Goal: Task Accomplishment & Management: Manage account settings

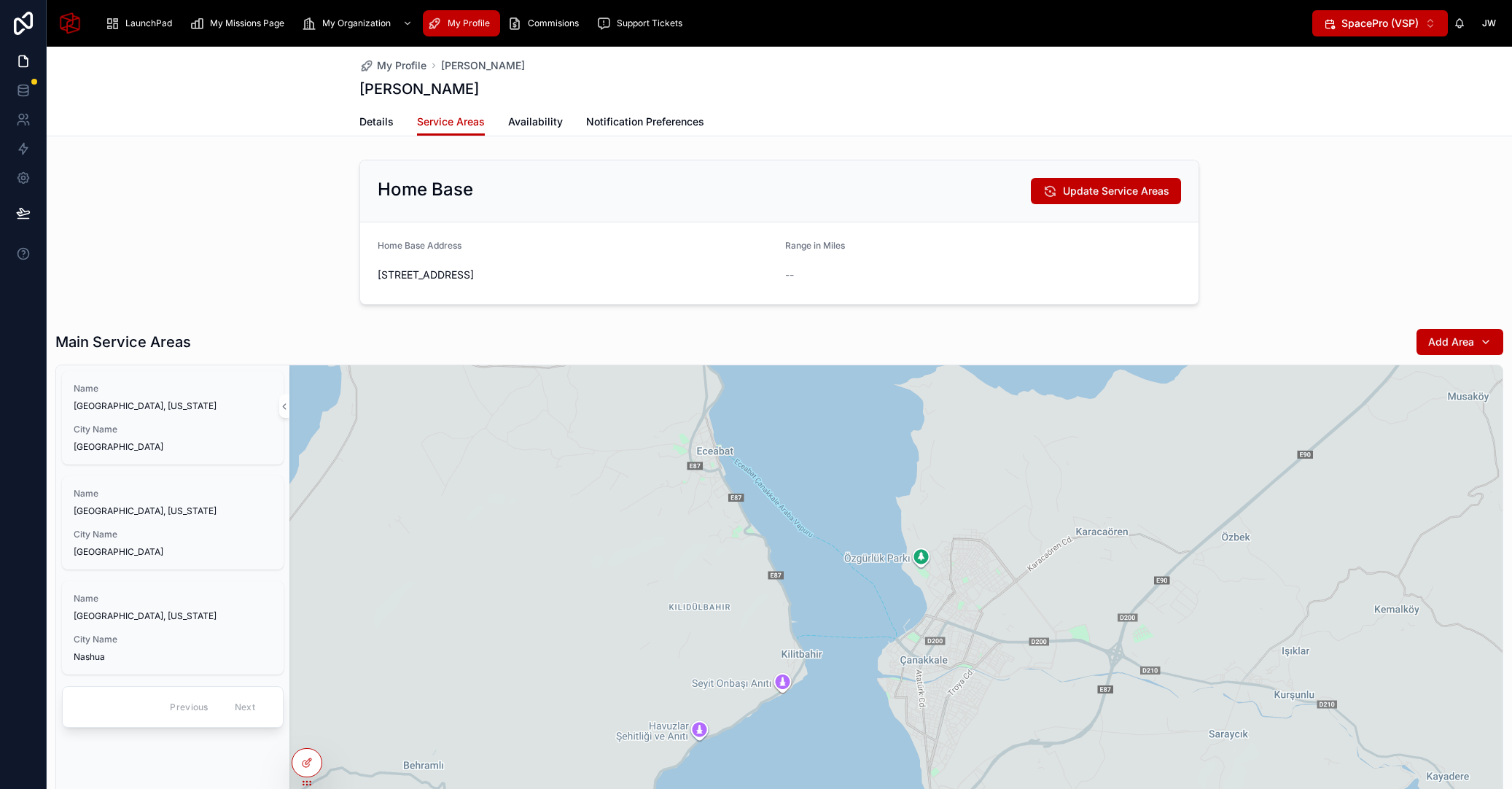
scroll to position [76, 0]
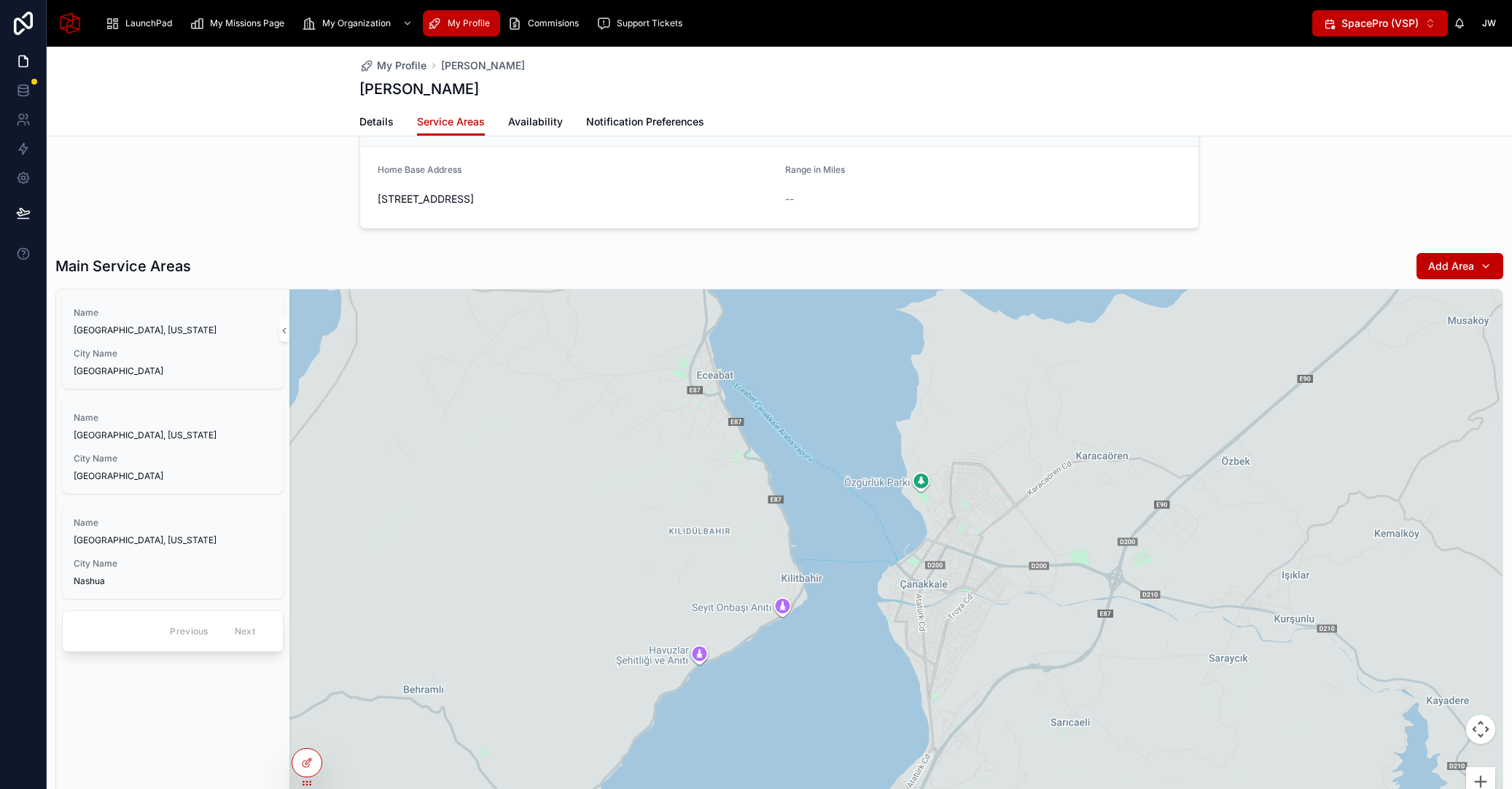
click at [1403, 24] on span "SpacePro (VSP)" at bounding box center [1380, 23] width 77 height 14
click at [1383, 103] on span "SpaceManager (VSM)" at bounding box center [1369, 104] width 107 height 14
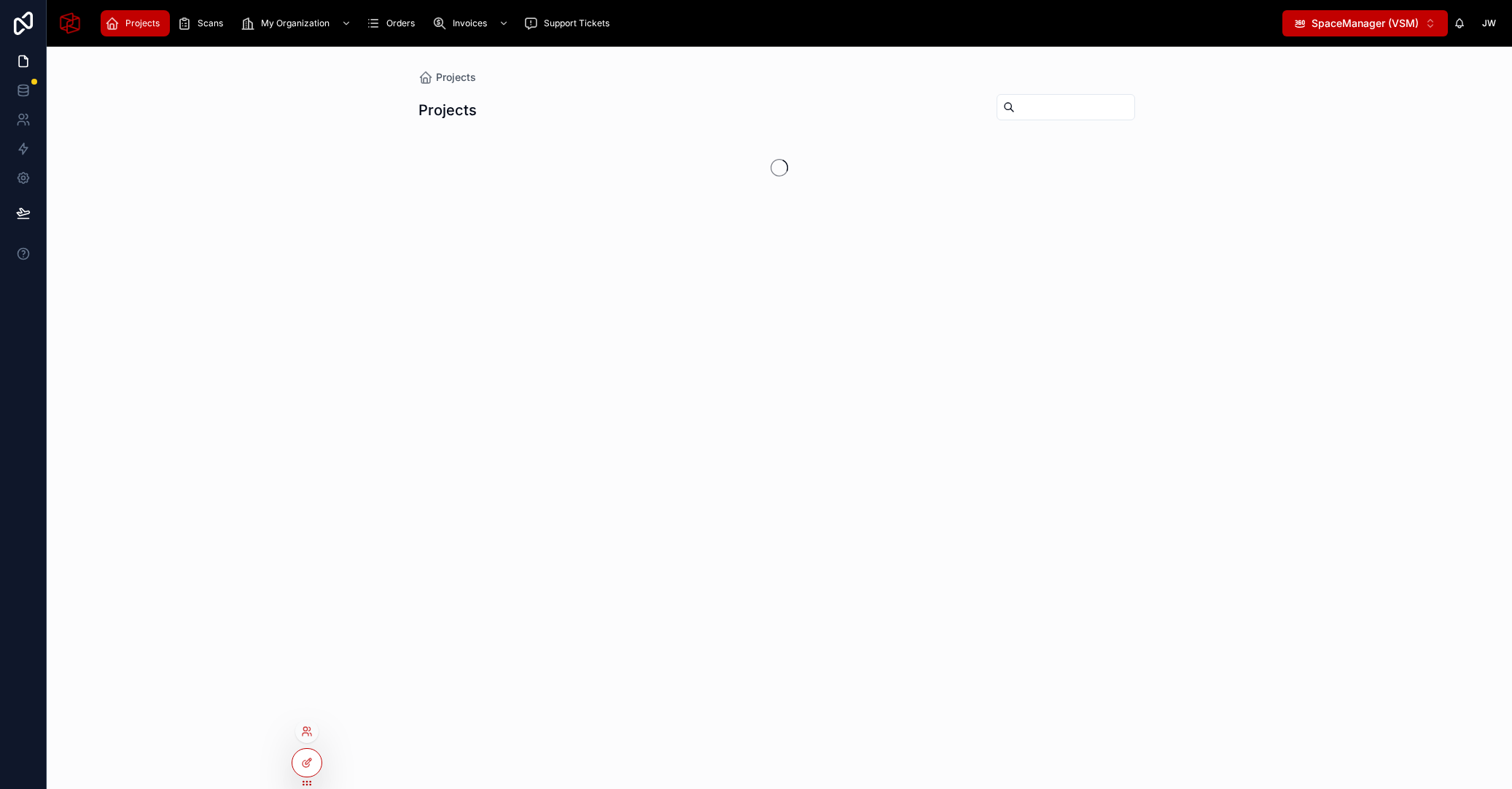
click at [315, 739] on div at bounding box center [307, 734] width 23 height 29
click at [313, 736] on div at bounding box center [307, 731] width 23 height 23
click at [311, 729] on icon at bounding box center [307, 731] width 12 height 12
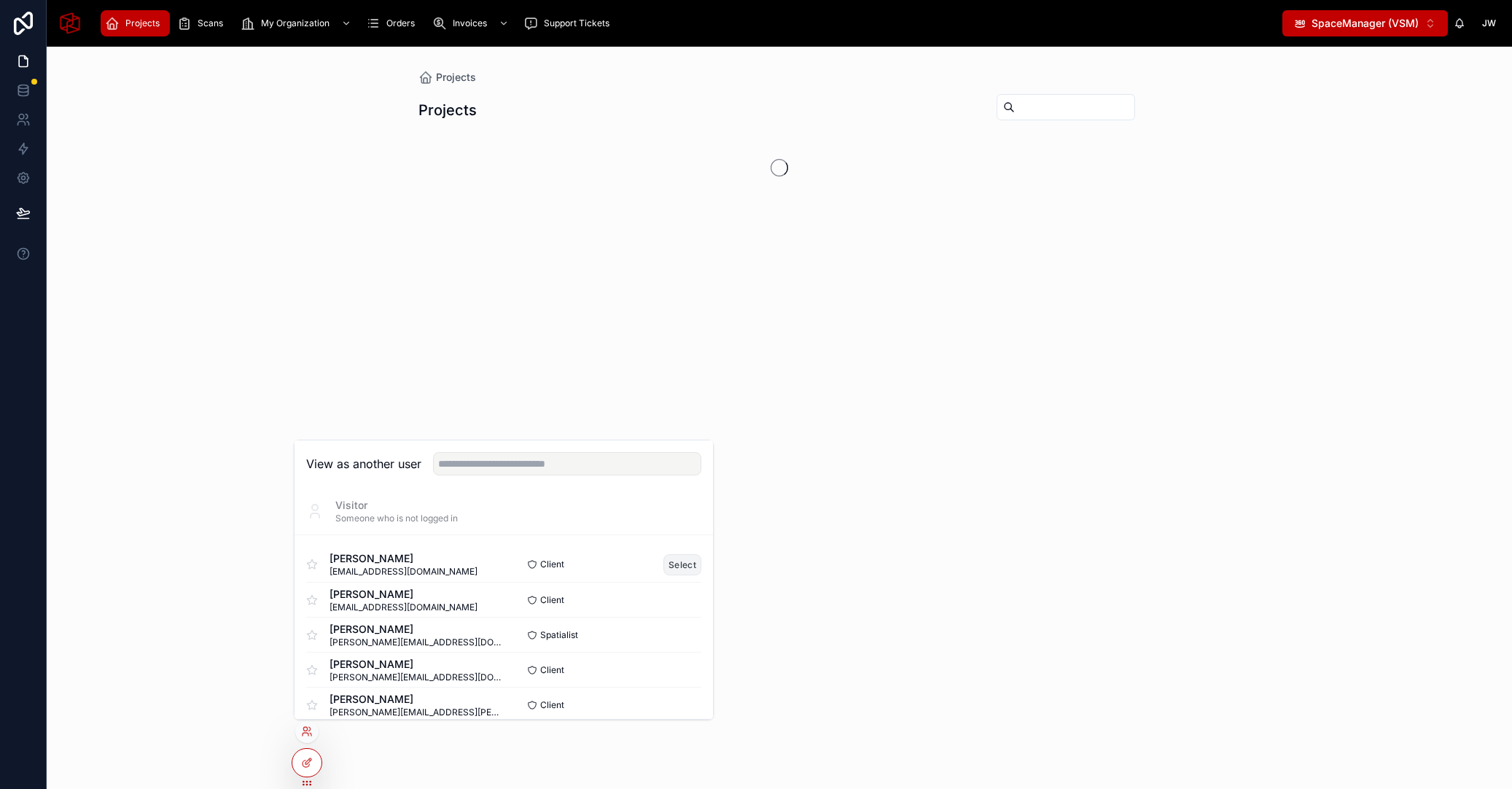
click at [681, 566] on button "Select" at bounding box center [682, 564] width 38 height 21
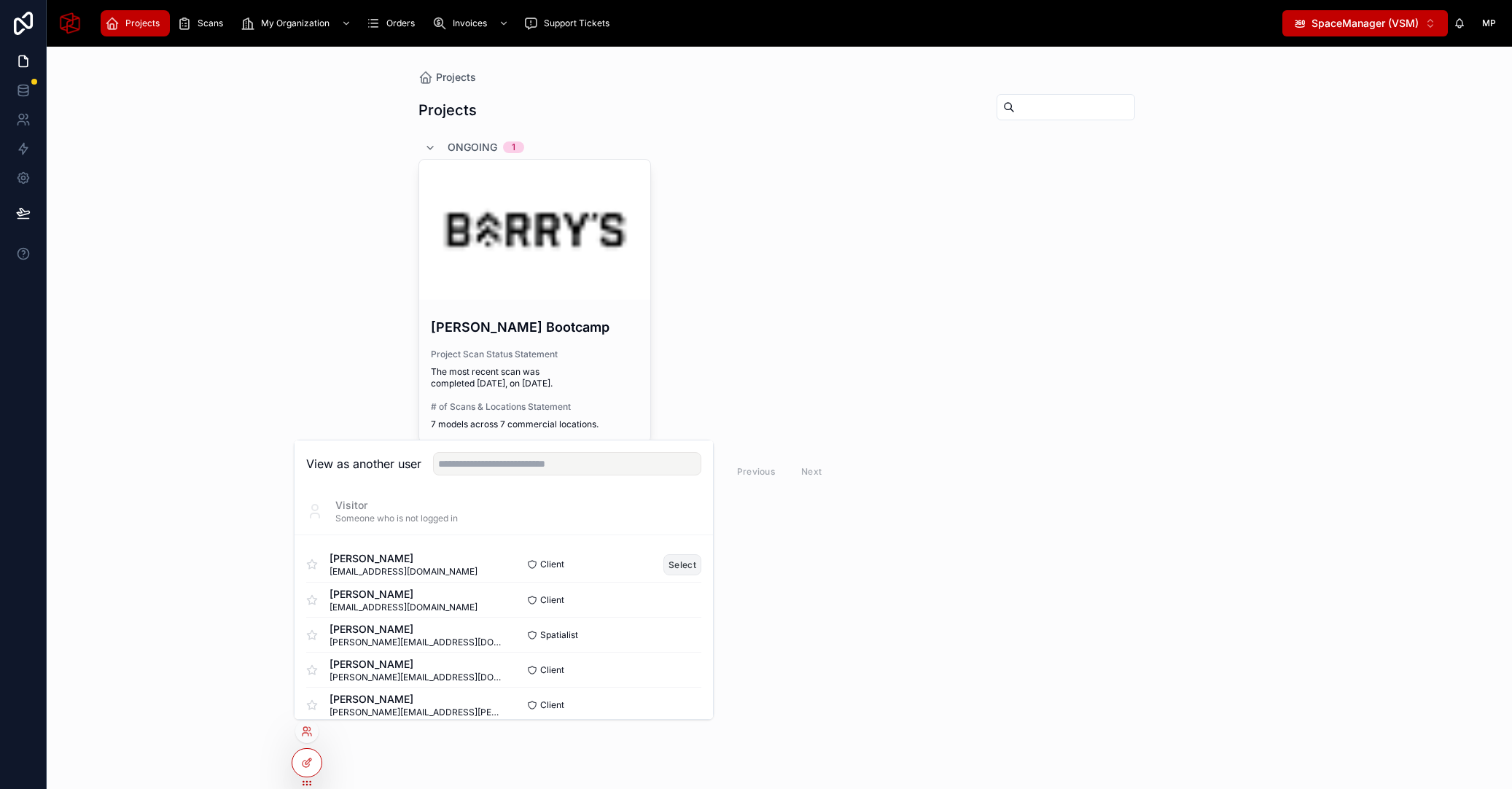
click at [671, 559] on button "Select" at bounding box center [682, 564] width 38 height 21
click at [241, 300] on div "Projects Projects Ongoing 1 Barry's Bootcamp Project Scan Status Statement The …" at bounding box center [779, 418] width 1465 height 742
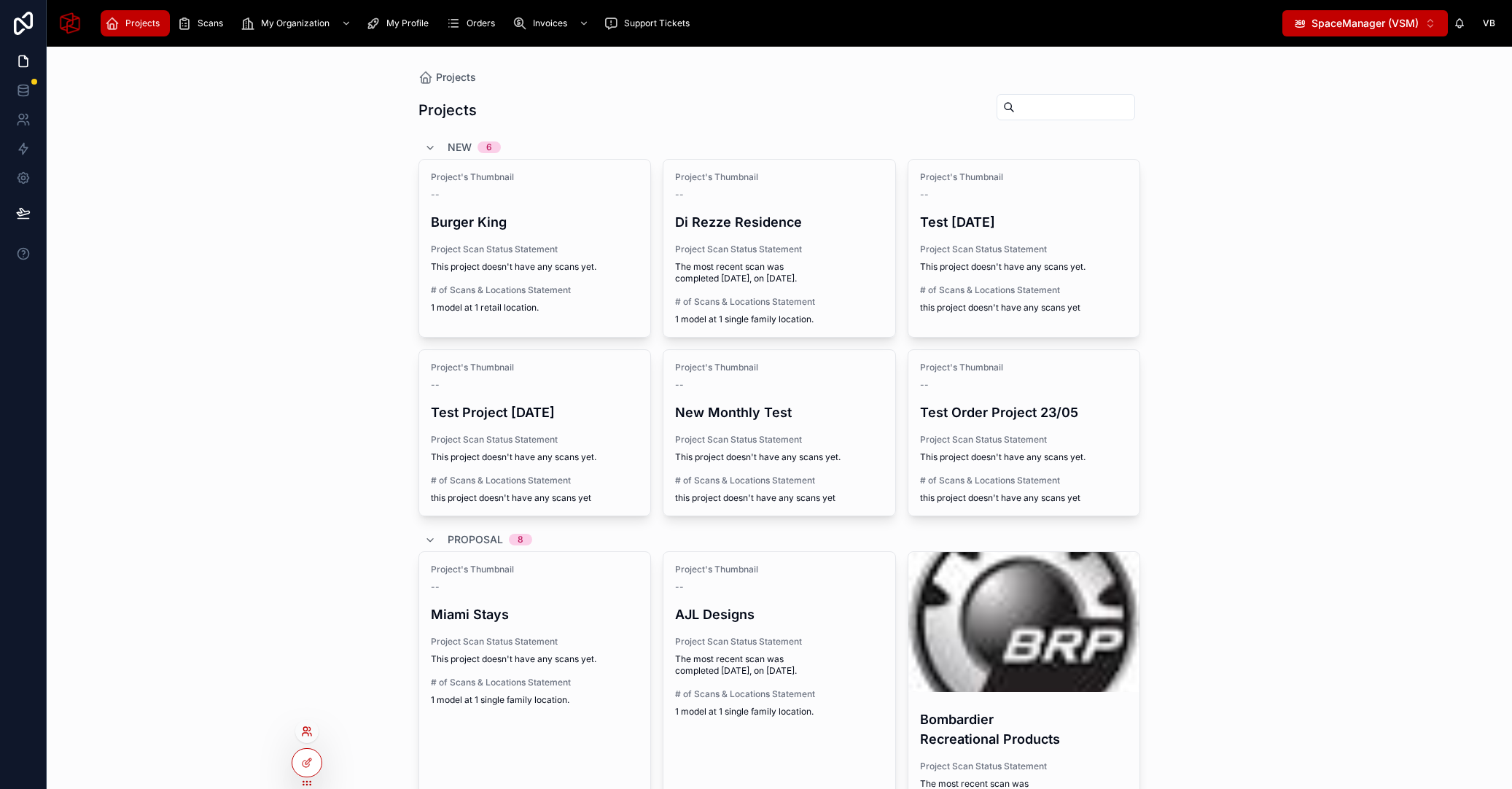
click at [304, 732] on icon at bounding box center [307, 731] width 12 height 12
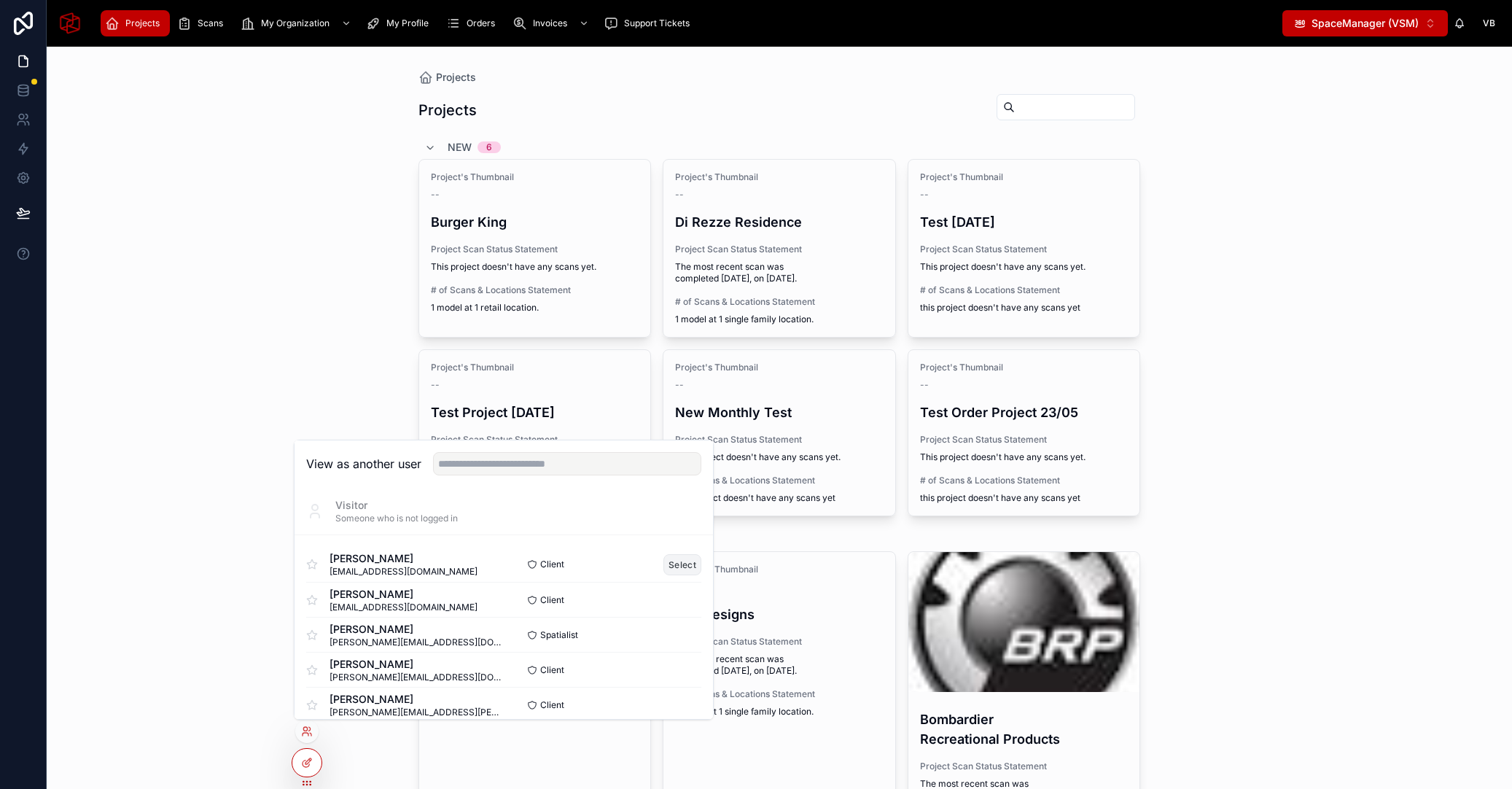
click at [679, 564] on button "Select" at bounding box center [682, 564] width 38 height 21
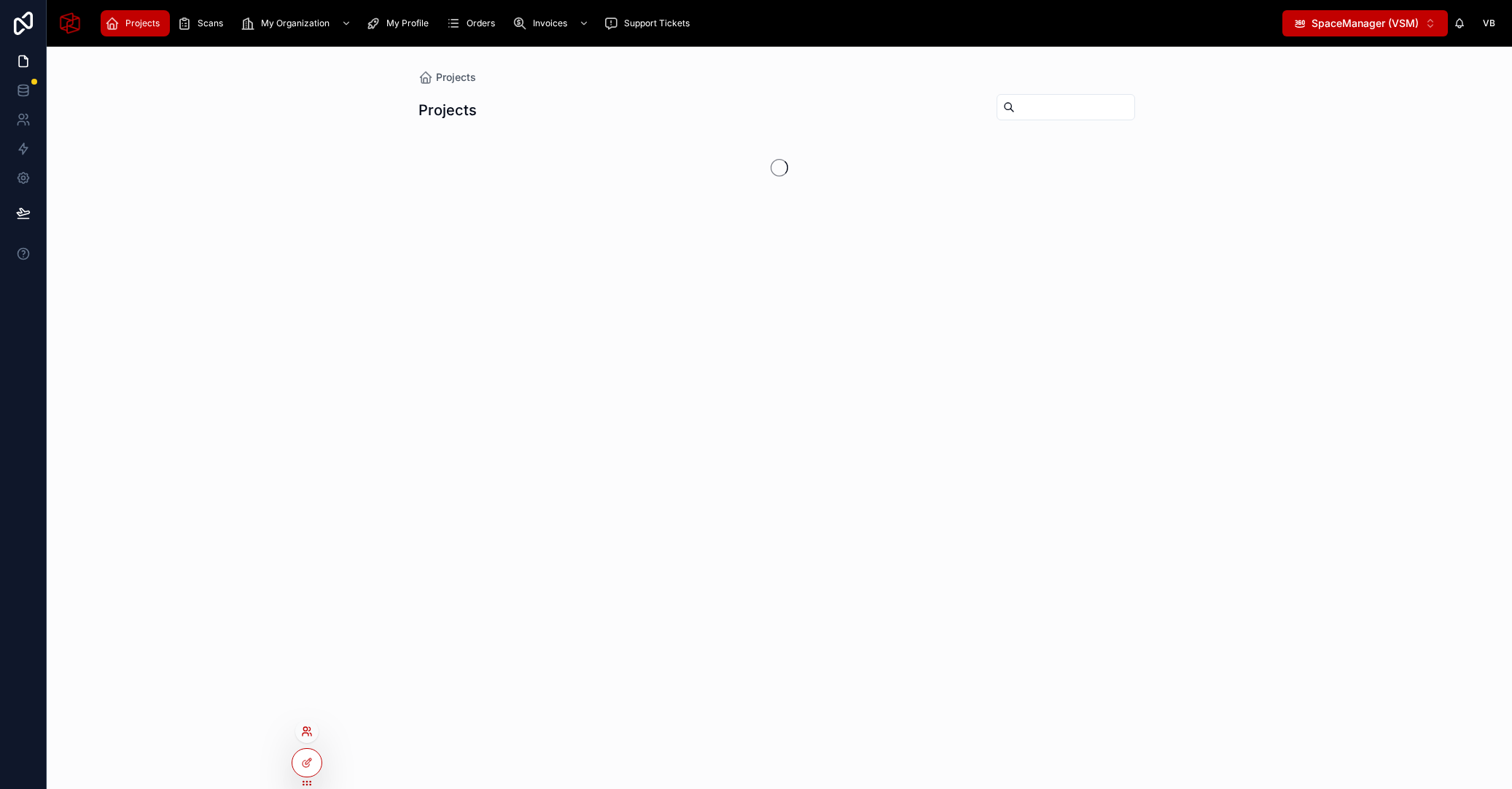
click at [306, 735] on icon at bounding box center [307, 731] width 12 height 12
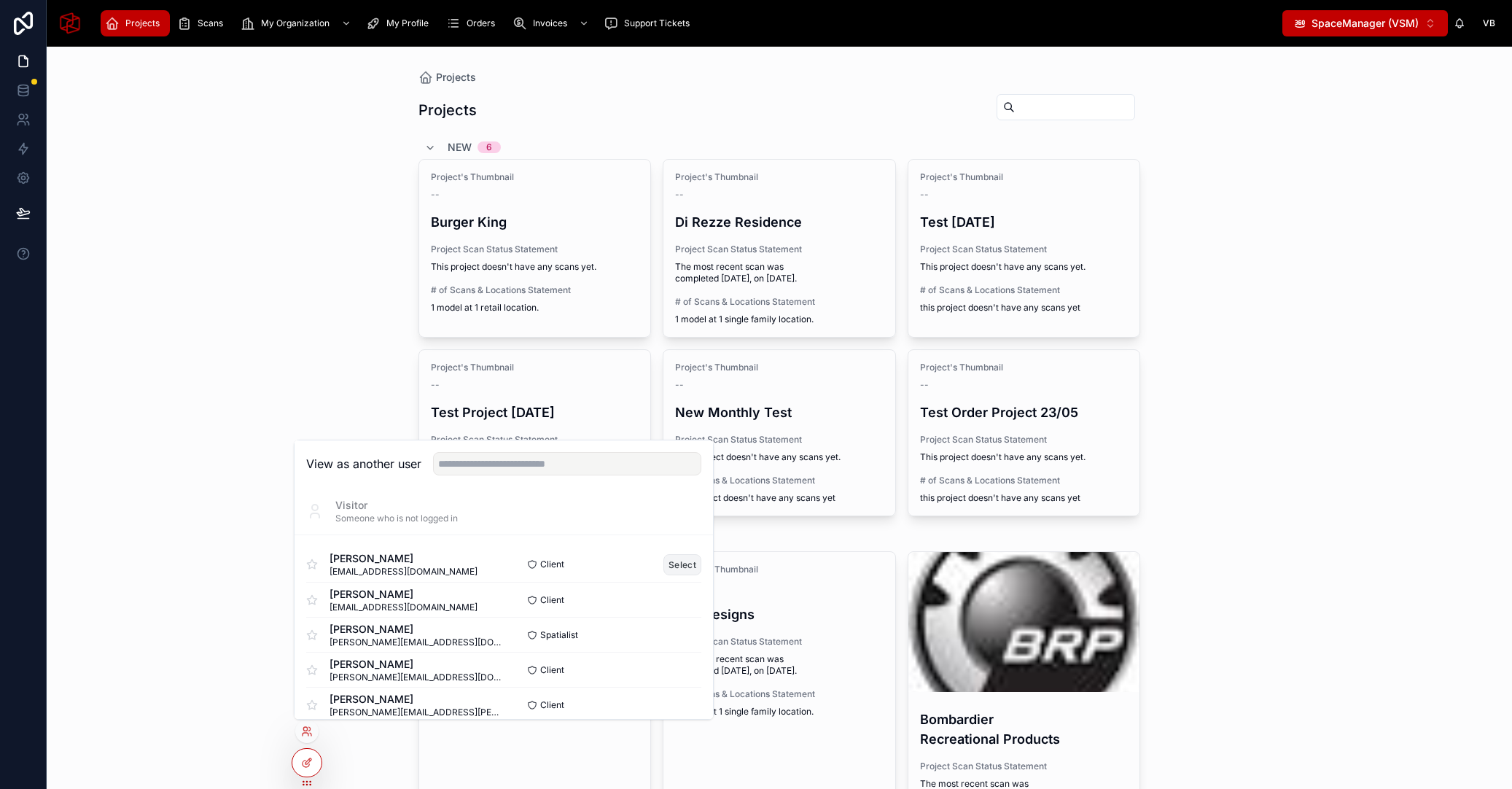
click at [673, 560] on button "Select" at bounding box center [682, 564] width 38 height 21
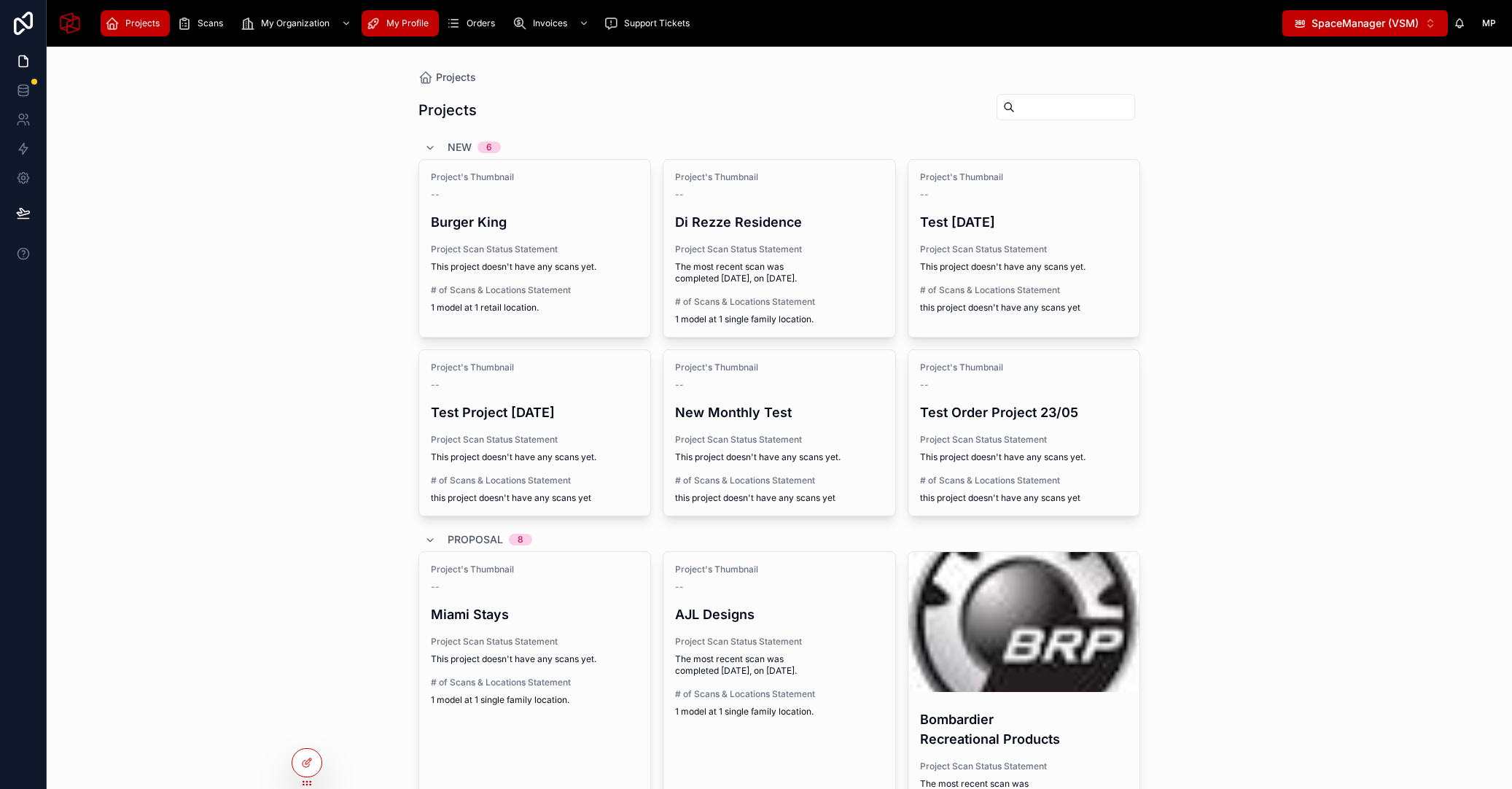
click at [401, 23] on span "My Profile" at bounding box center [407, 23] width 42 height 12
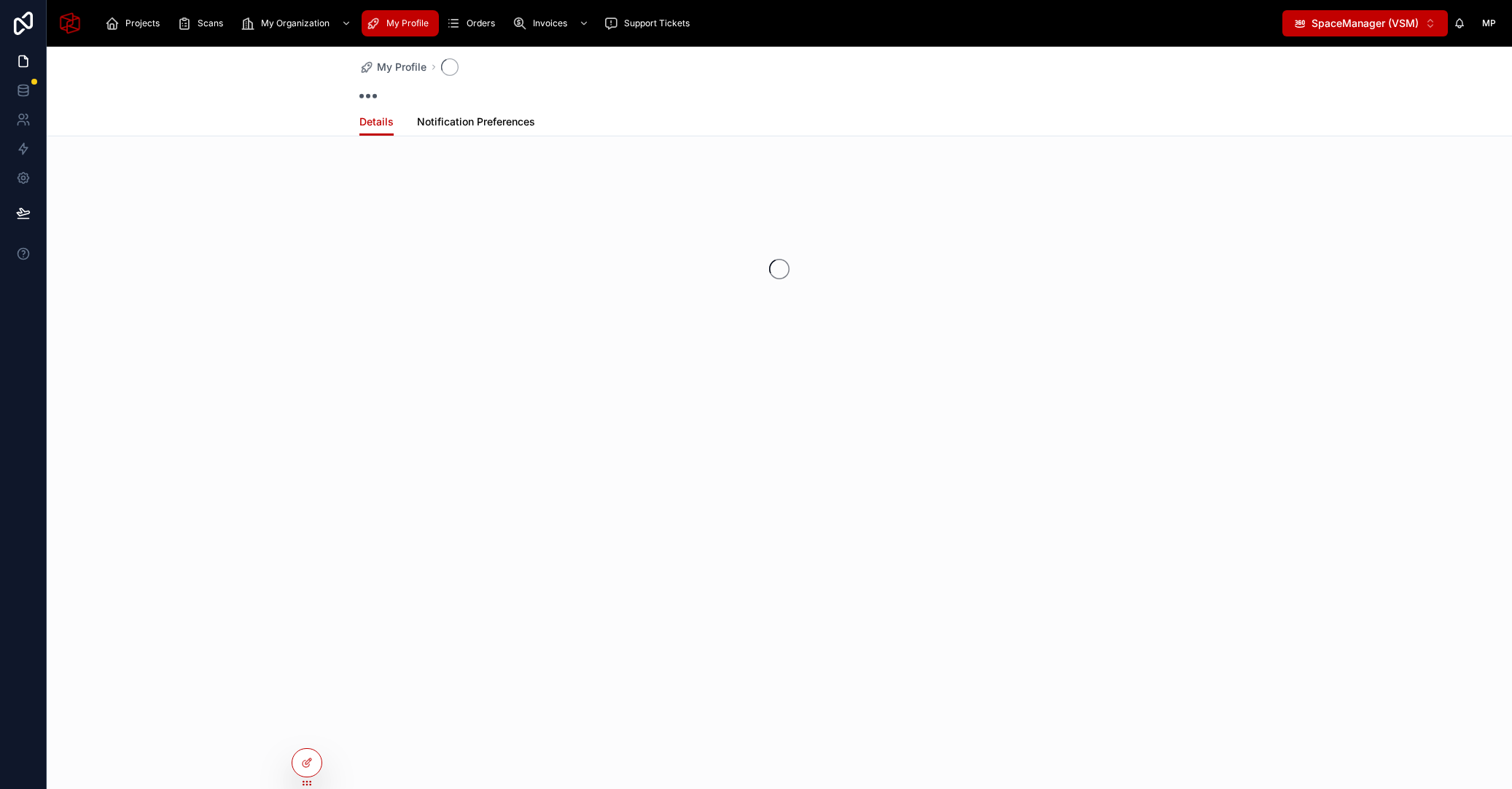
click at [505, 125] on span "Notification Preferences" at bounding box center [476, 121] width 118 height 14
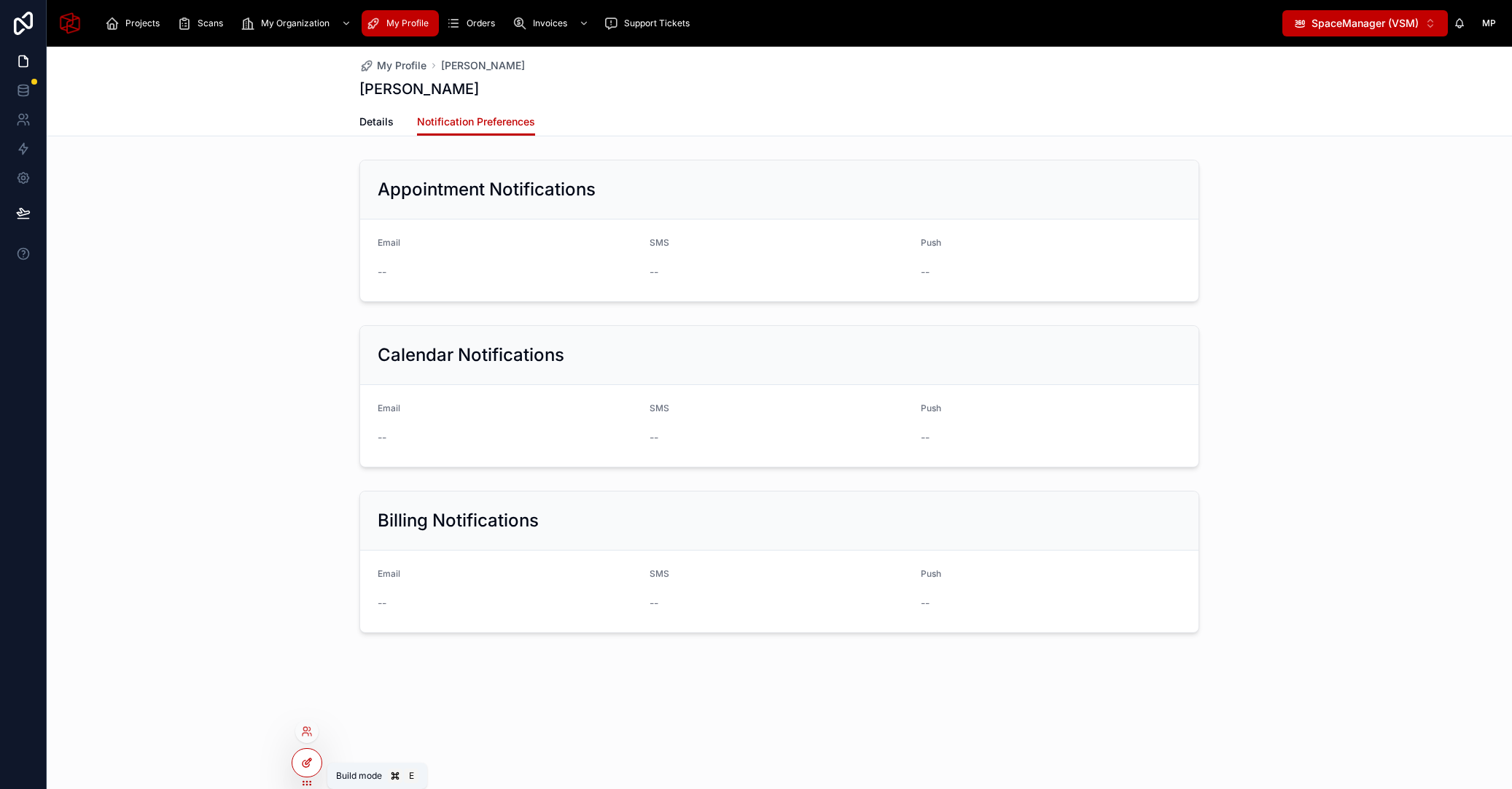
click at [317, 757] on div at bounding box center [307, 762] width 29 height 28
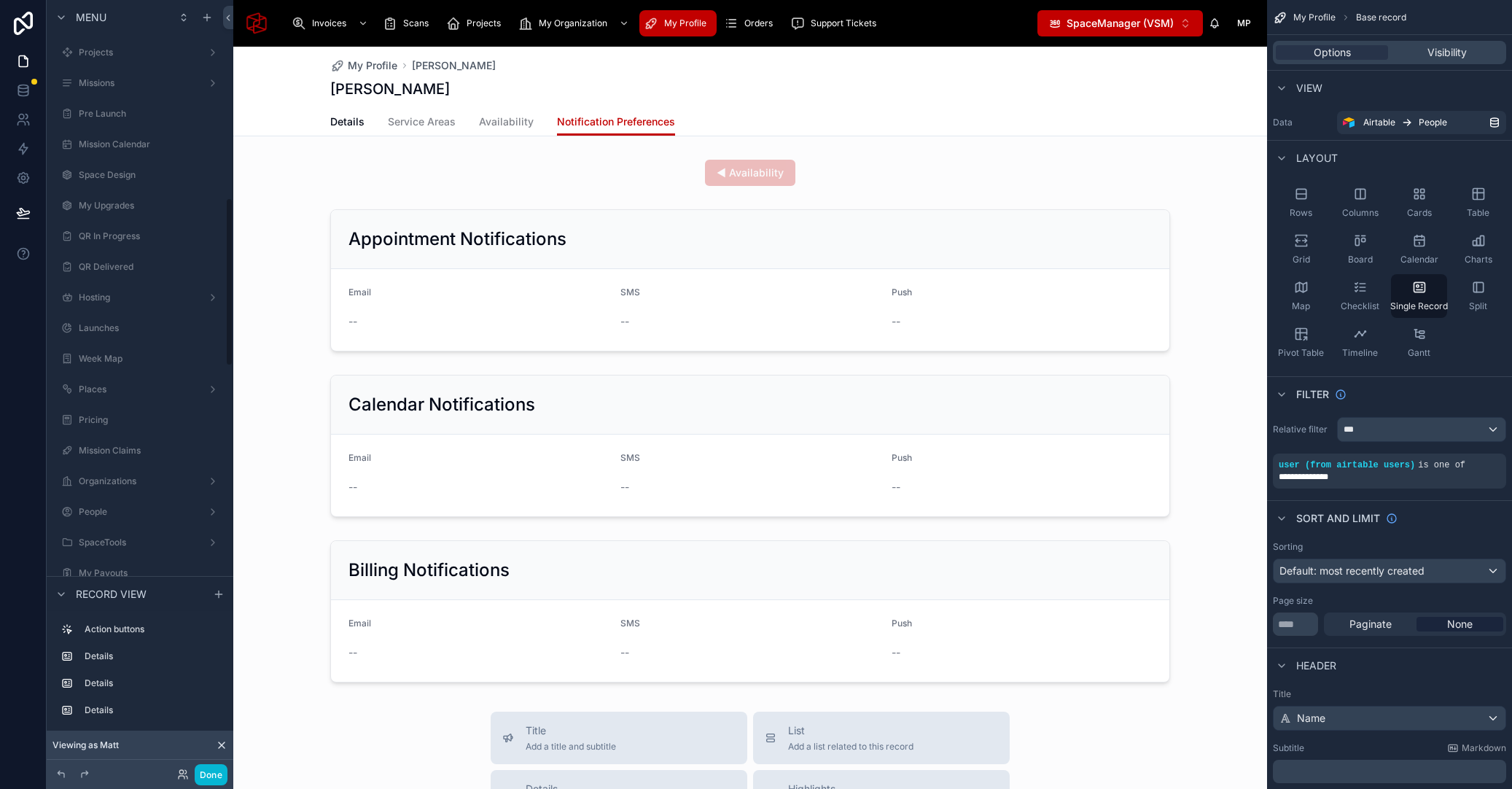
scroll to position [906, 0]
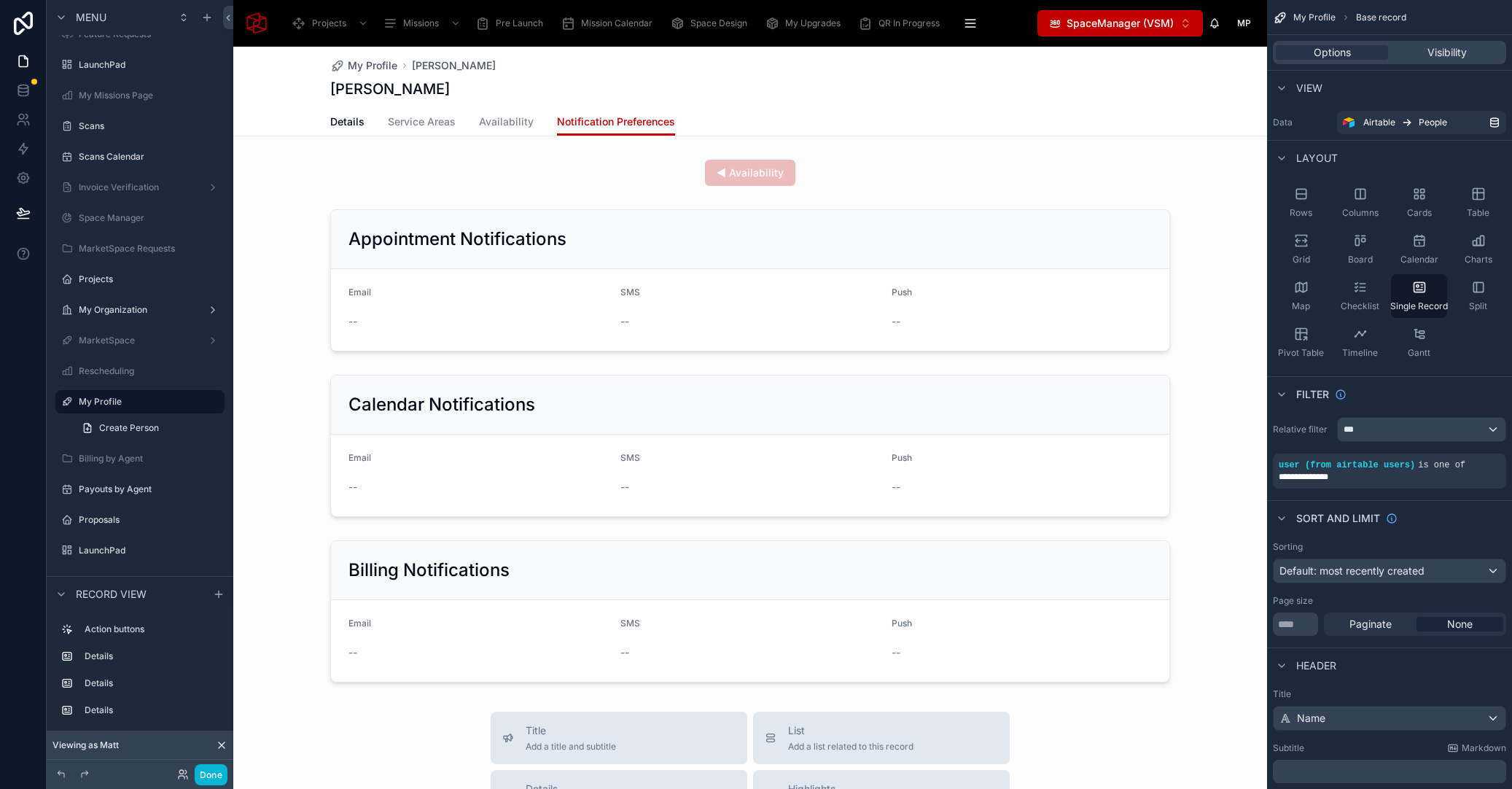
click at [556, 238] on div at bounding box center [750, 697] width 1034 height 1301
click at [491, 246] on div at bounding box center [750, 280] width 1034 height 154
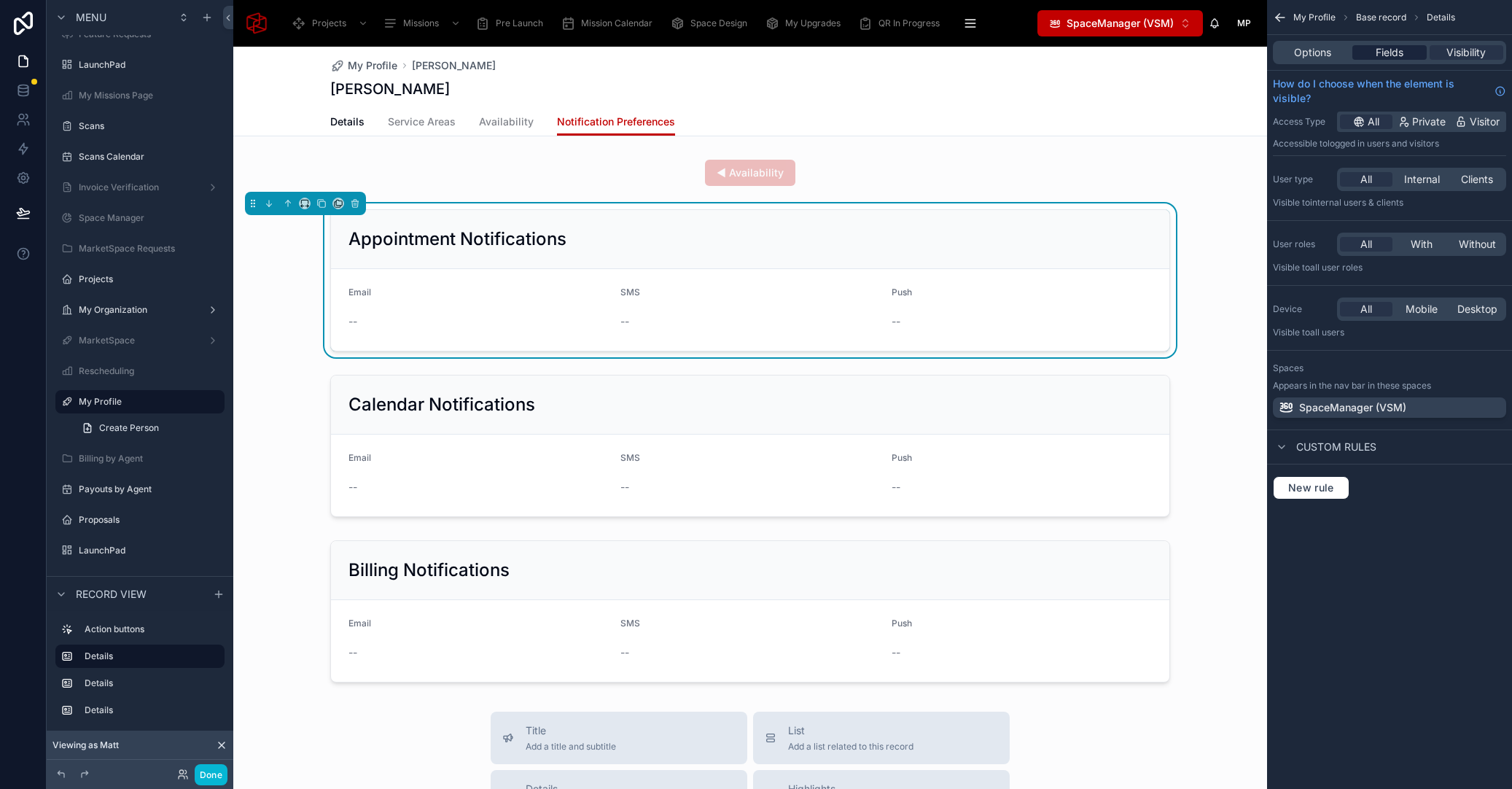
click at [1378, 58] on span "Fields" at bounding box center [1390, 52] width 28 height 14
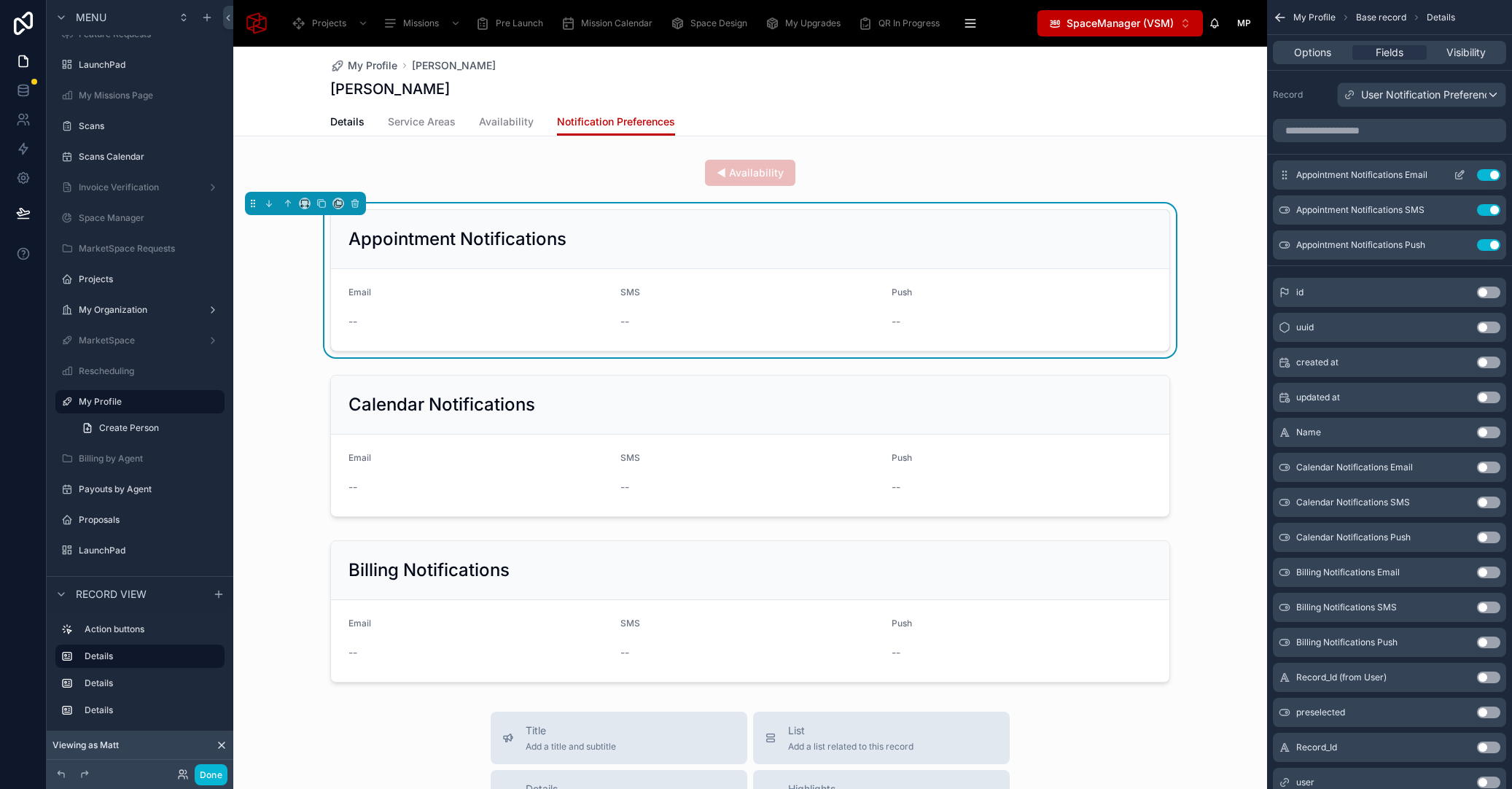
click at [1462, 174] on icon "scrollable content" at bounding box center [1461, 174] width 6 height 6
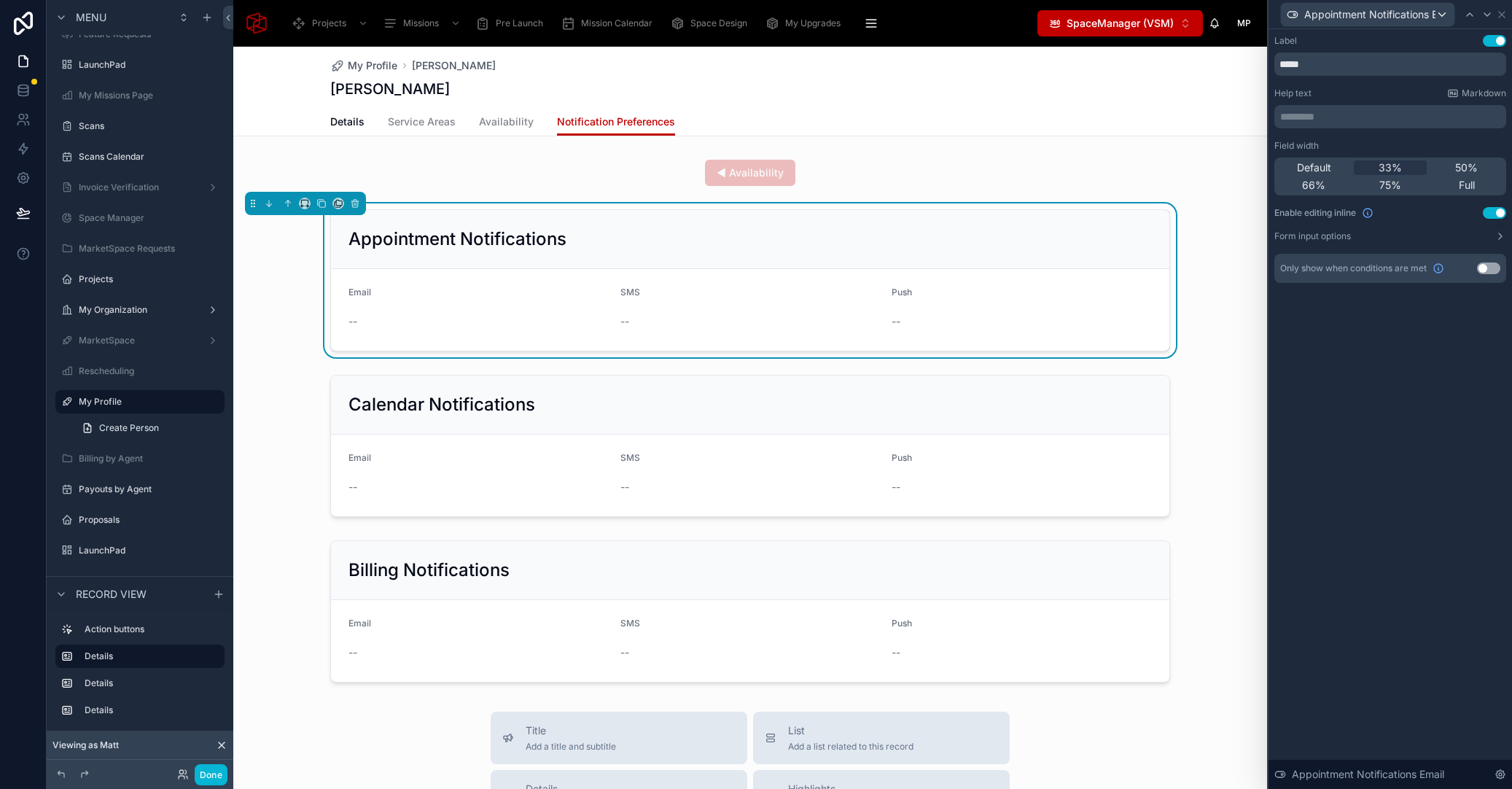
click at [407, 305] on div "Email --" at bounding box center [479, 310] width 260 height 47
click at [216, 777] on button "Done" at bounding box center [211, 775] width 33 height 21
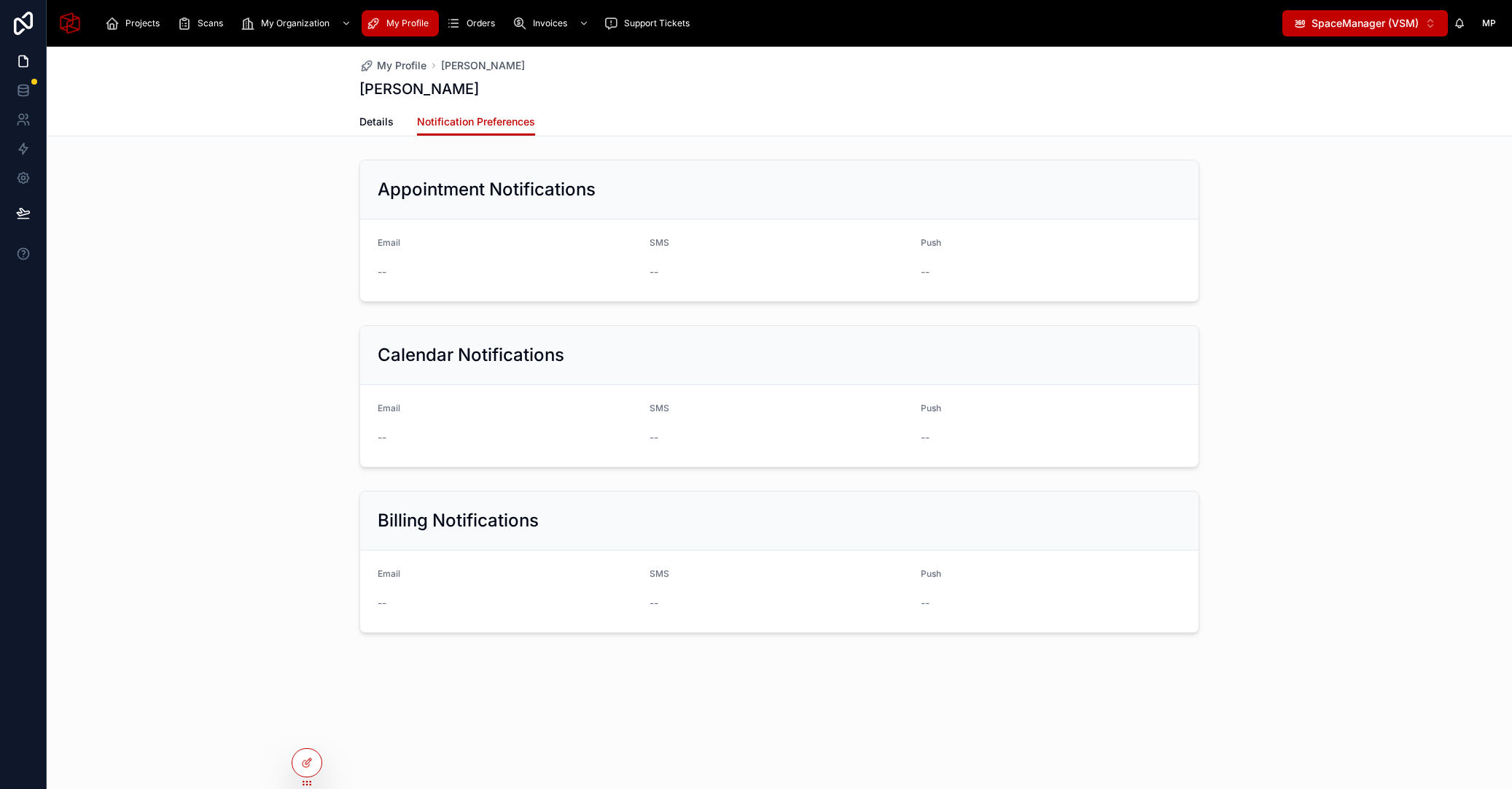
click at [395, 270] on div "--" at bounding box center [508, 271] width 260 height 14
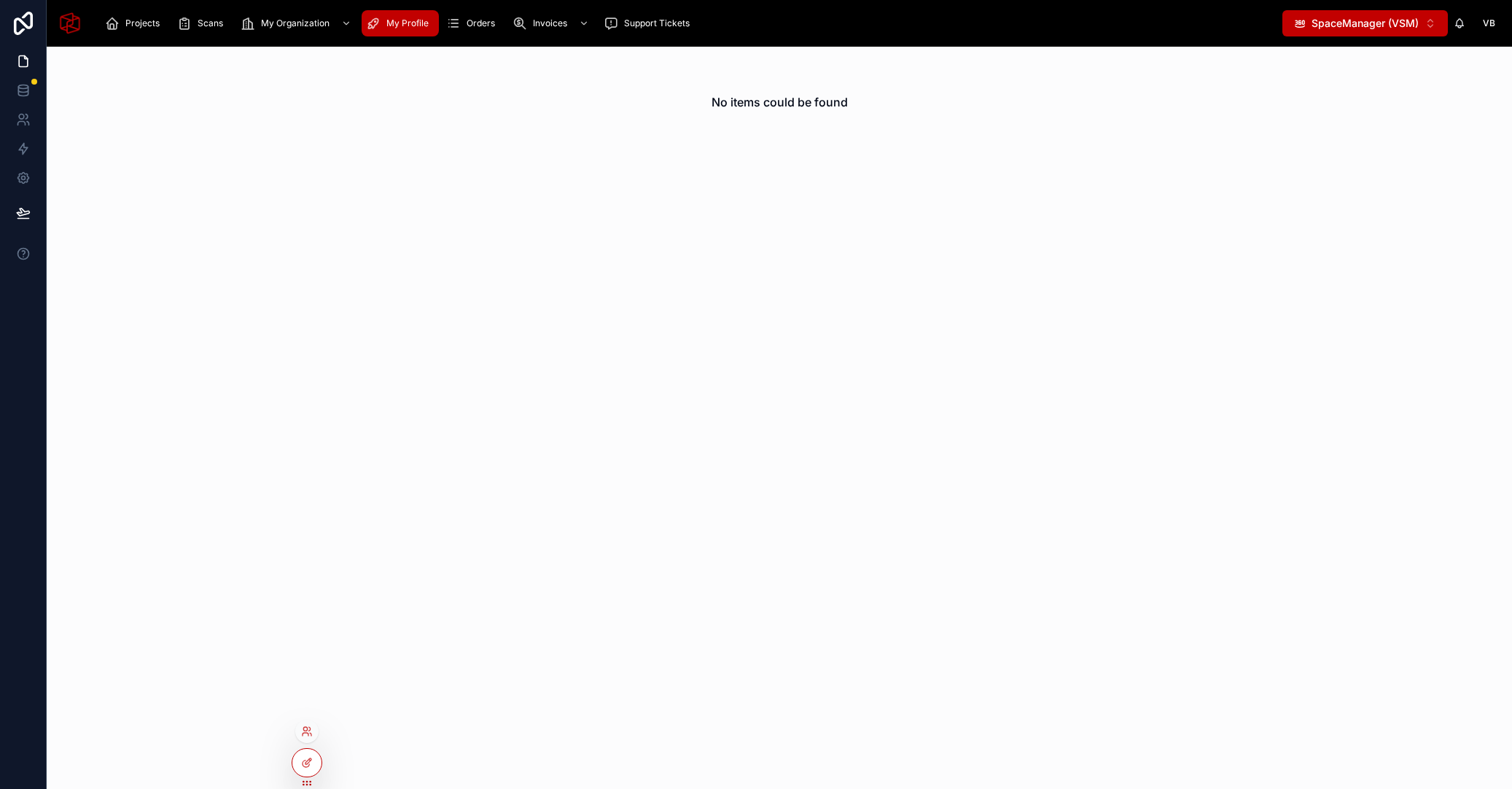
click at [305, 737] on div at bounding box center [307, 731] width 23 height 23
click at [308, 731] on icon at bounding box center [307, 731] width 12 height 12
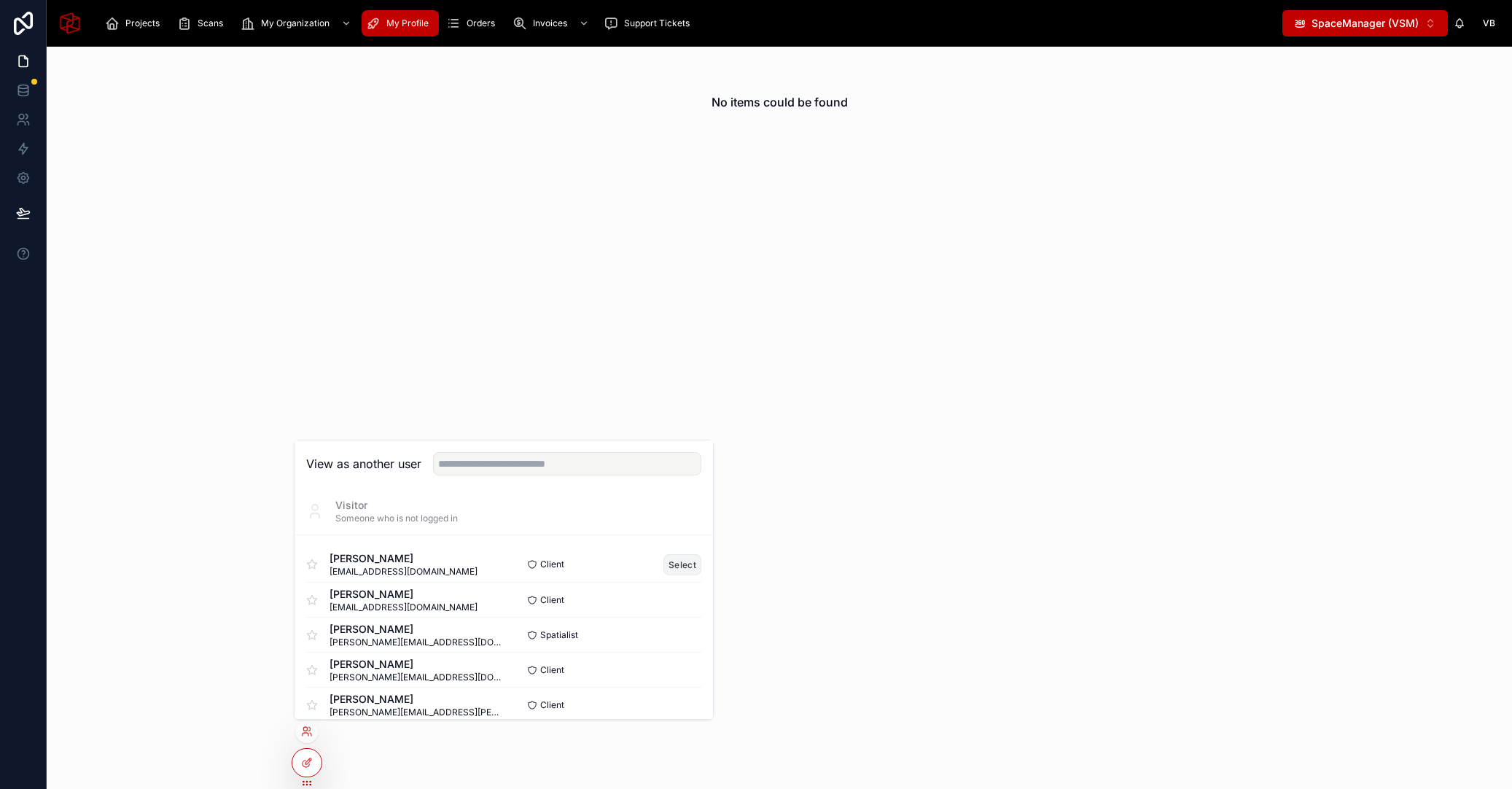
click at [673, 564] on button "Select" at bounding box center [682, 564] width 38 height 21
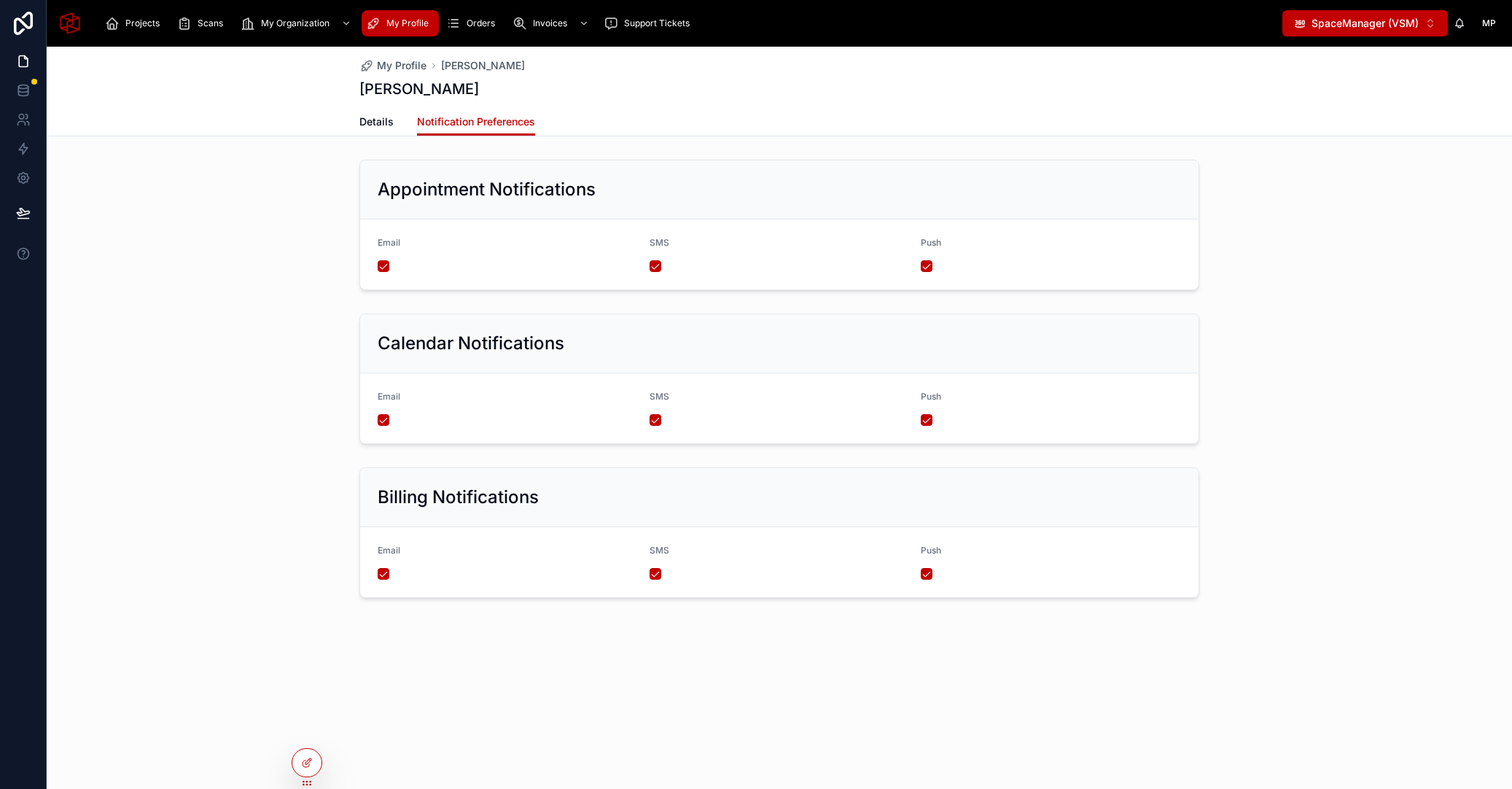
click at [1395, 29] on span "SpaceManager (VSM)" at bounding box center [1365, 23] width 107 height 14
click at [303, 733] on icon at bounding box center [306, 734] width 6 height 3
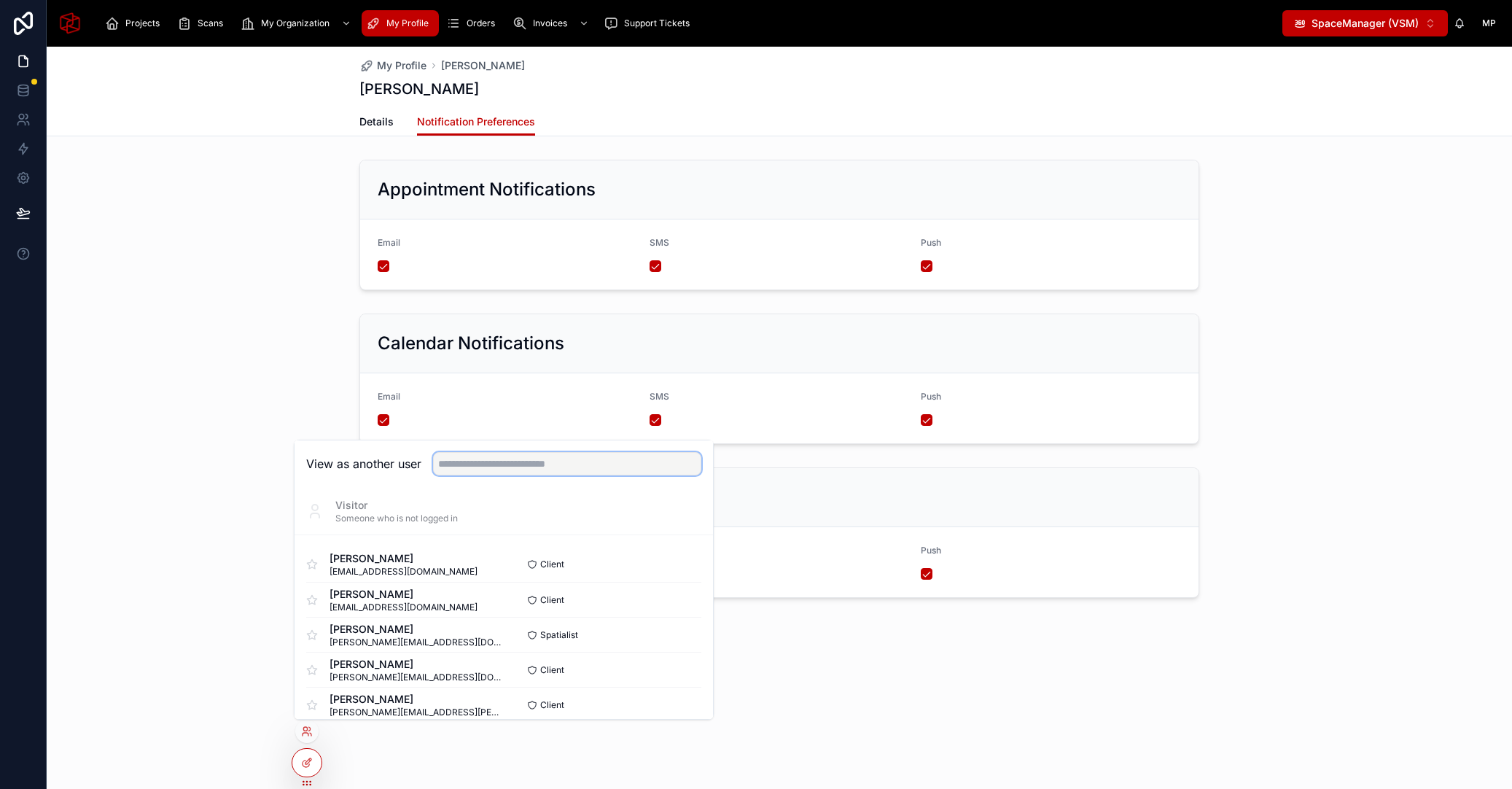
click at [527, 469] on input "text" at bounding box center [567, 463] width 268 height 23
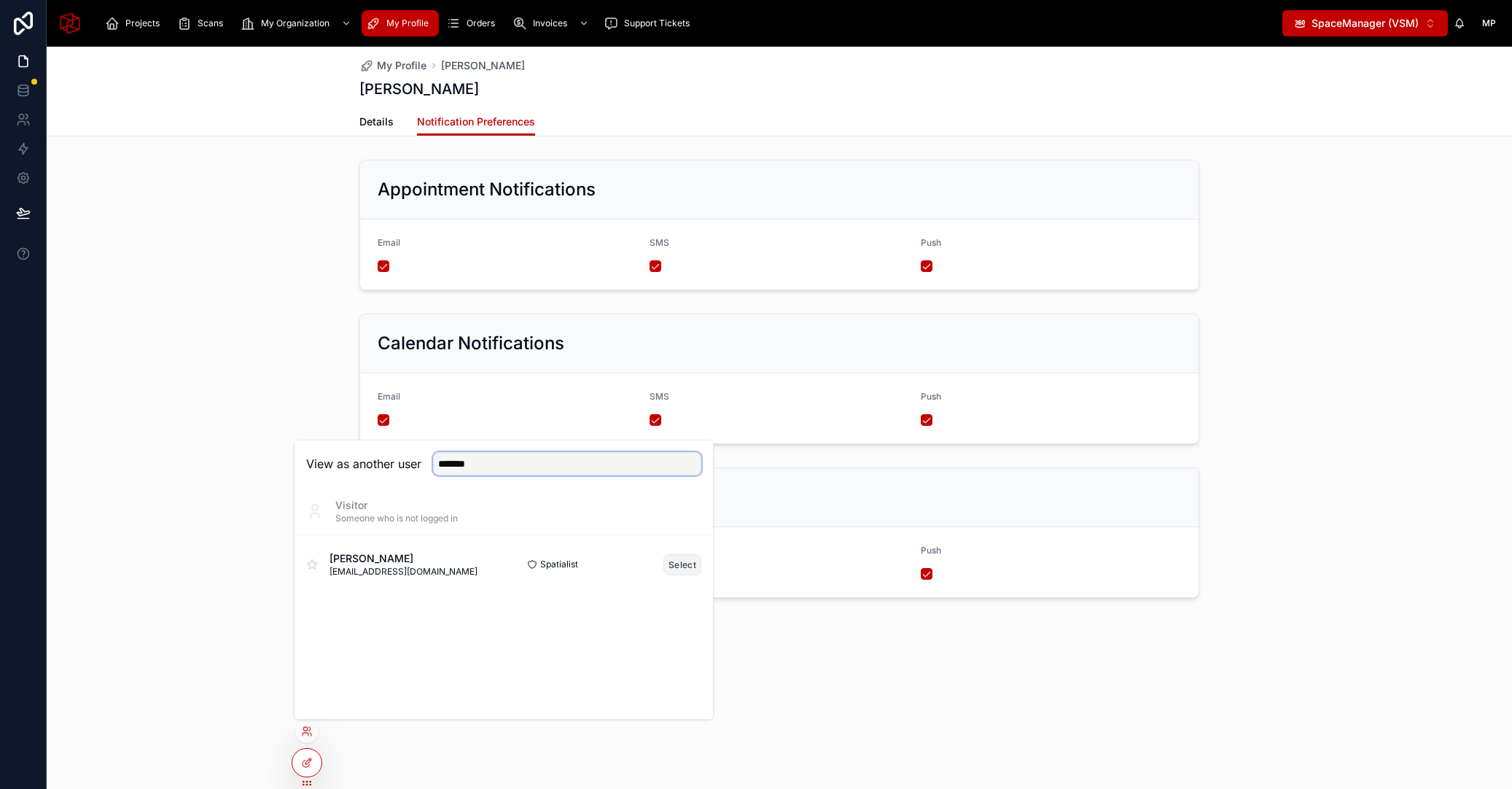
type input "*******"
click at [679, 566] on button "Select" at bounding box center [682, 564] width 38 height 21
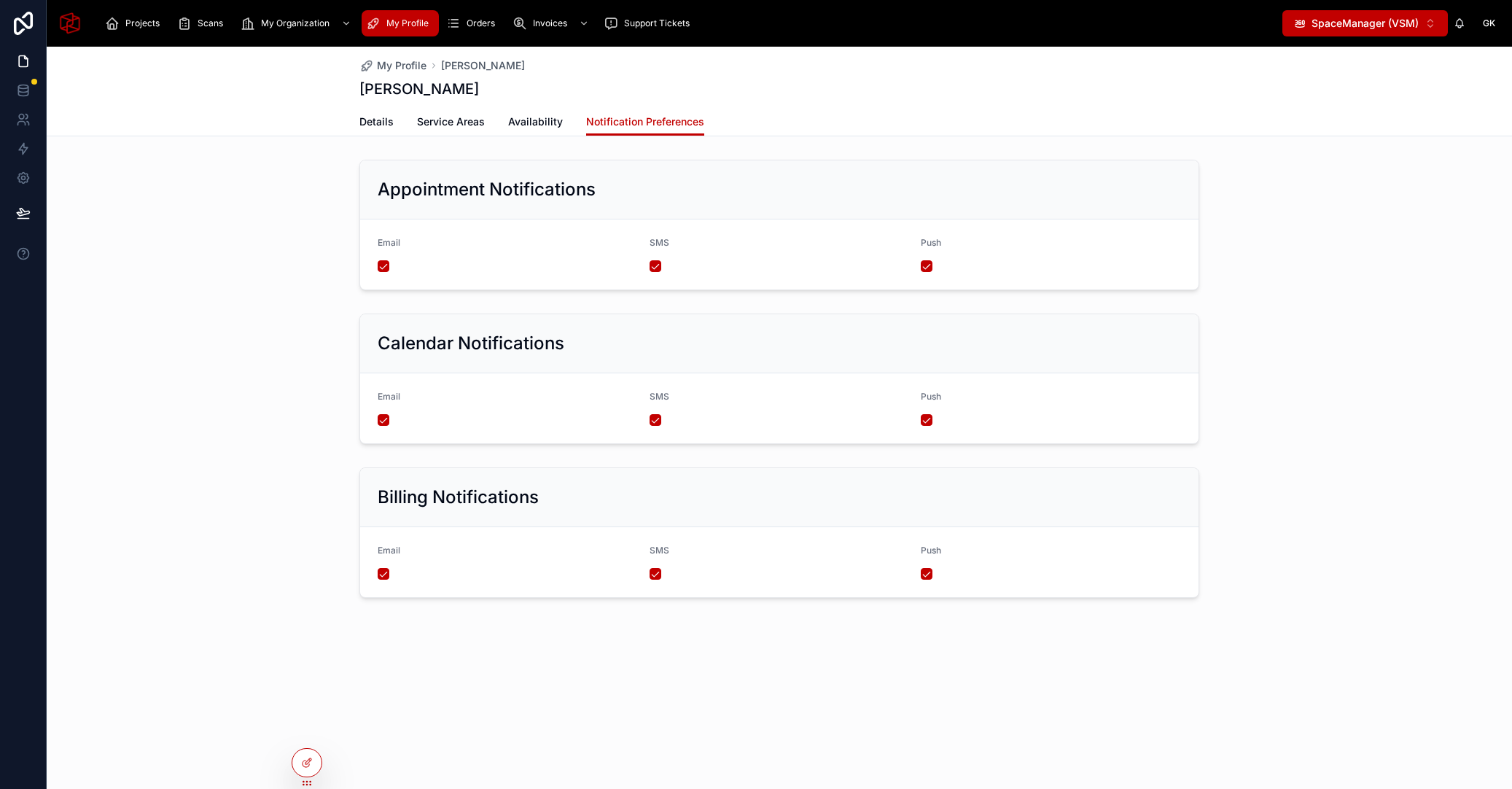
click at [1427, 23] on button "SpaceManager (VSM) ⌥ 2" at bounding box center [1365, 23] width 165 height 26
click at [1359, 102] on span "SpaceManager (VSM)" at bounding box center [1355, 104] width 107 height 14
click at [1353, 18] on span "SpaceManager (VSM)" at bounding box center [1365, 23] width 107 height 14
click at [1373, 78] on span "SpacePro (VSP)" at bounding box center [1340, 81] width 77 height 14
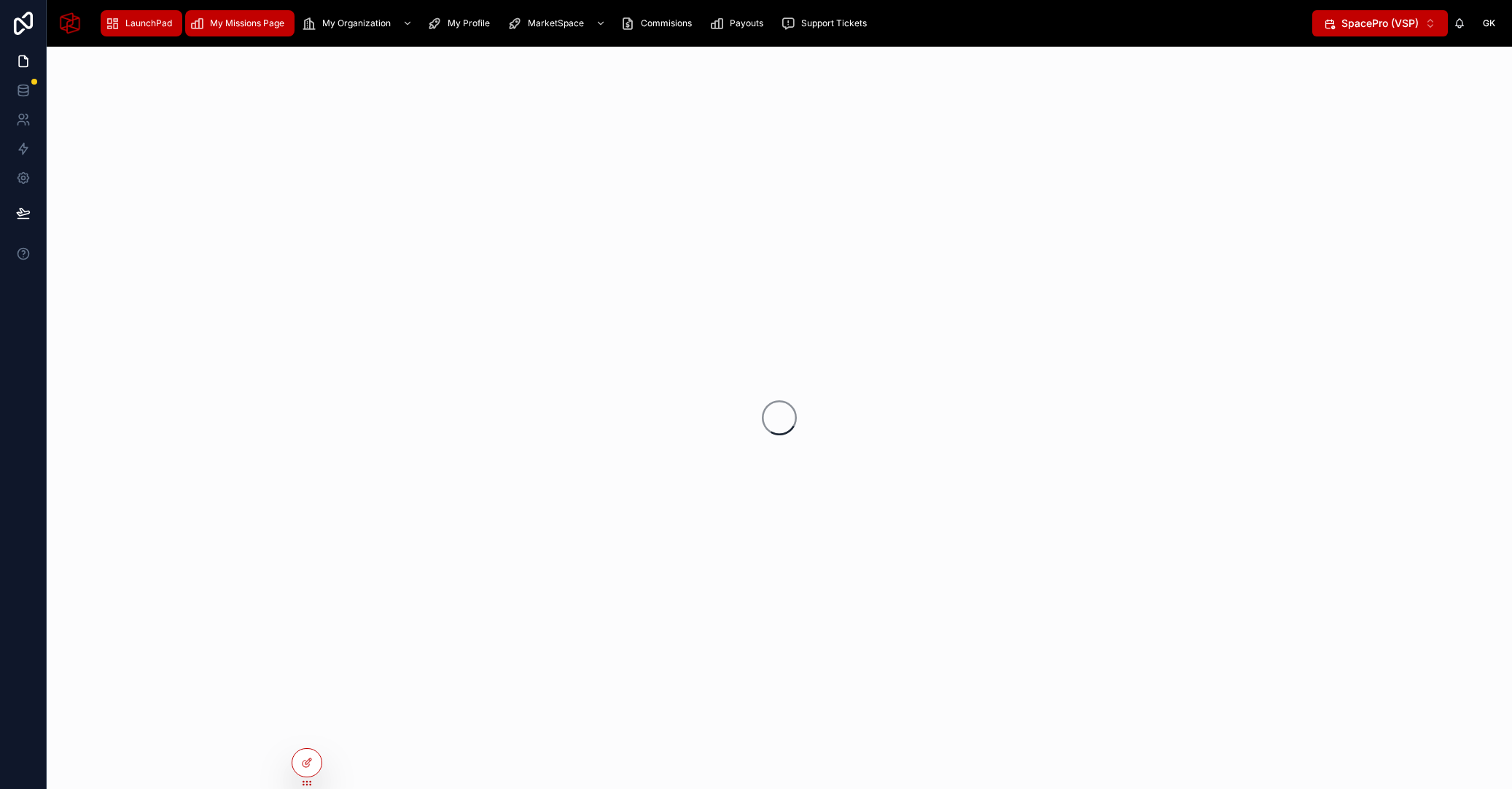
click at [205, 23] on div "My Missions Page" at bounding box center [240, 23] width 101 height 23
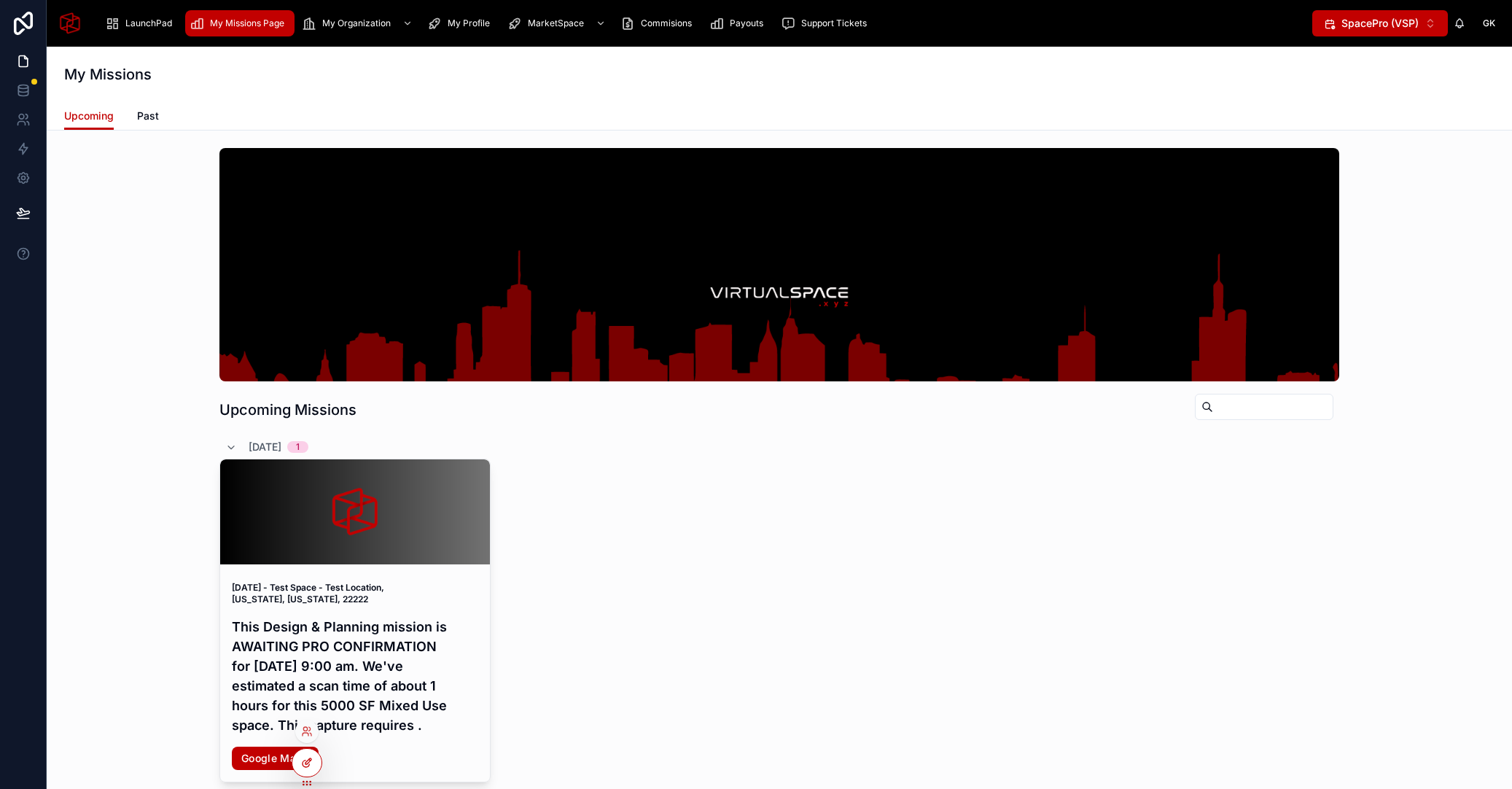
click at [309, 761] on icon at bounding box center [308, 761] width 6 height 6
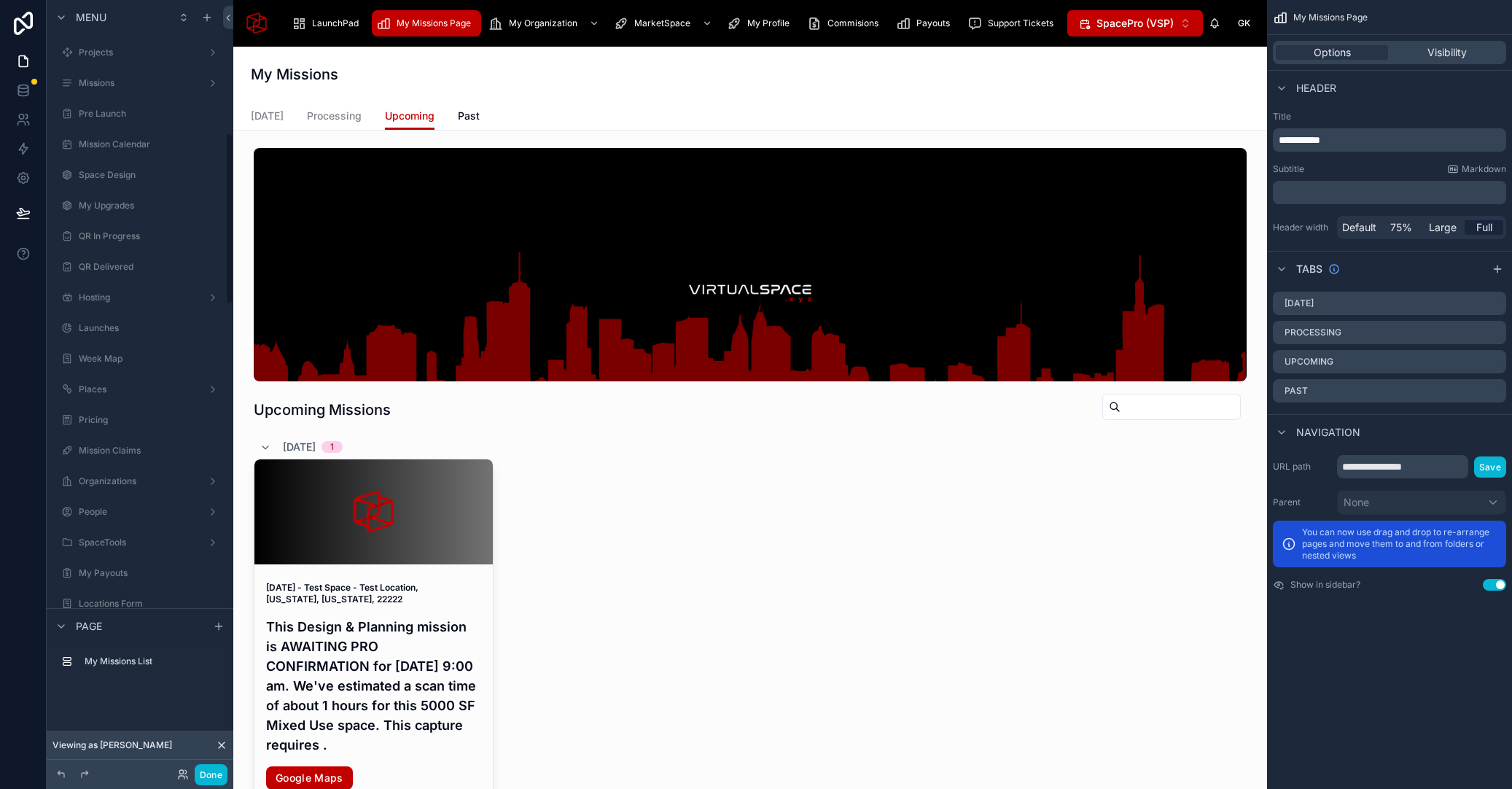
scroll to position [600, 0]
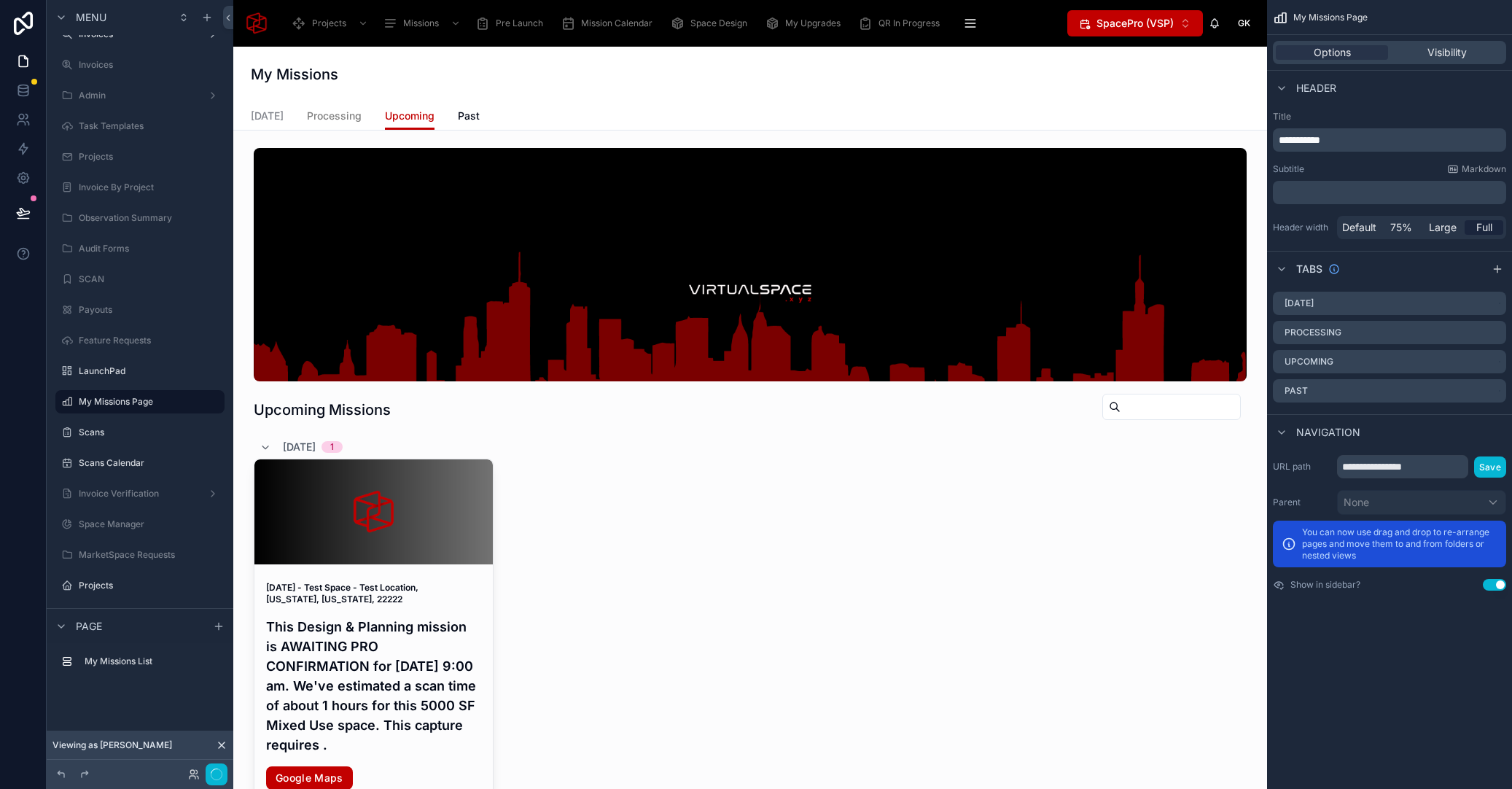
click at [338, 118] on span "Processing" at bounding box center [334, 116] width 55 height 14
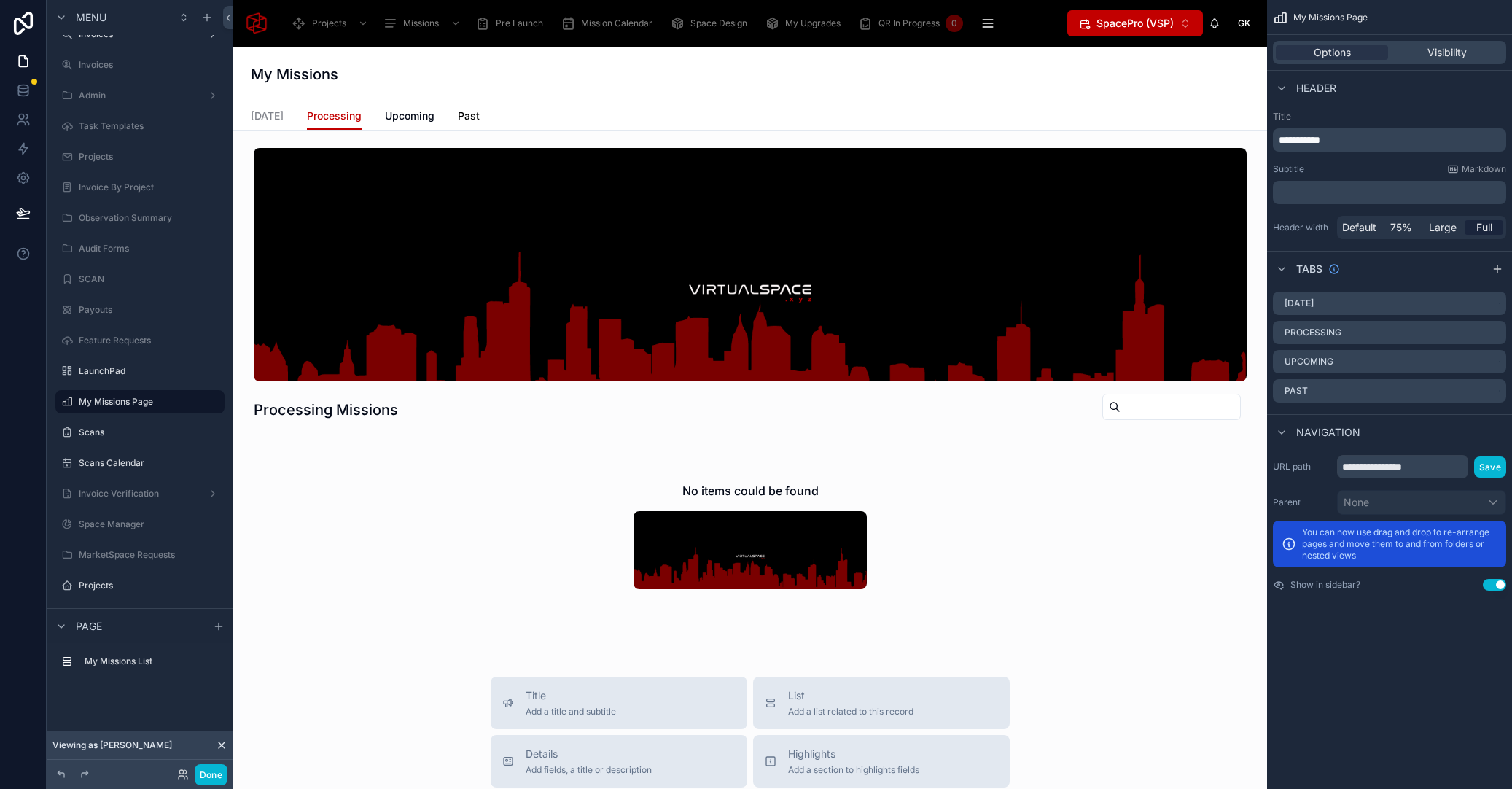
click at [469, 114] on span "Past" at bounding box center [468, 116] width 22 height 14
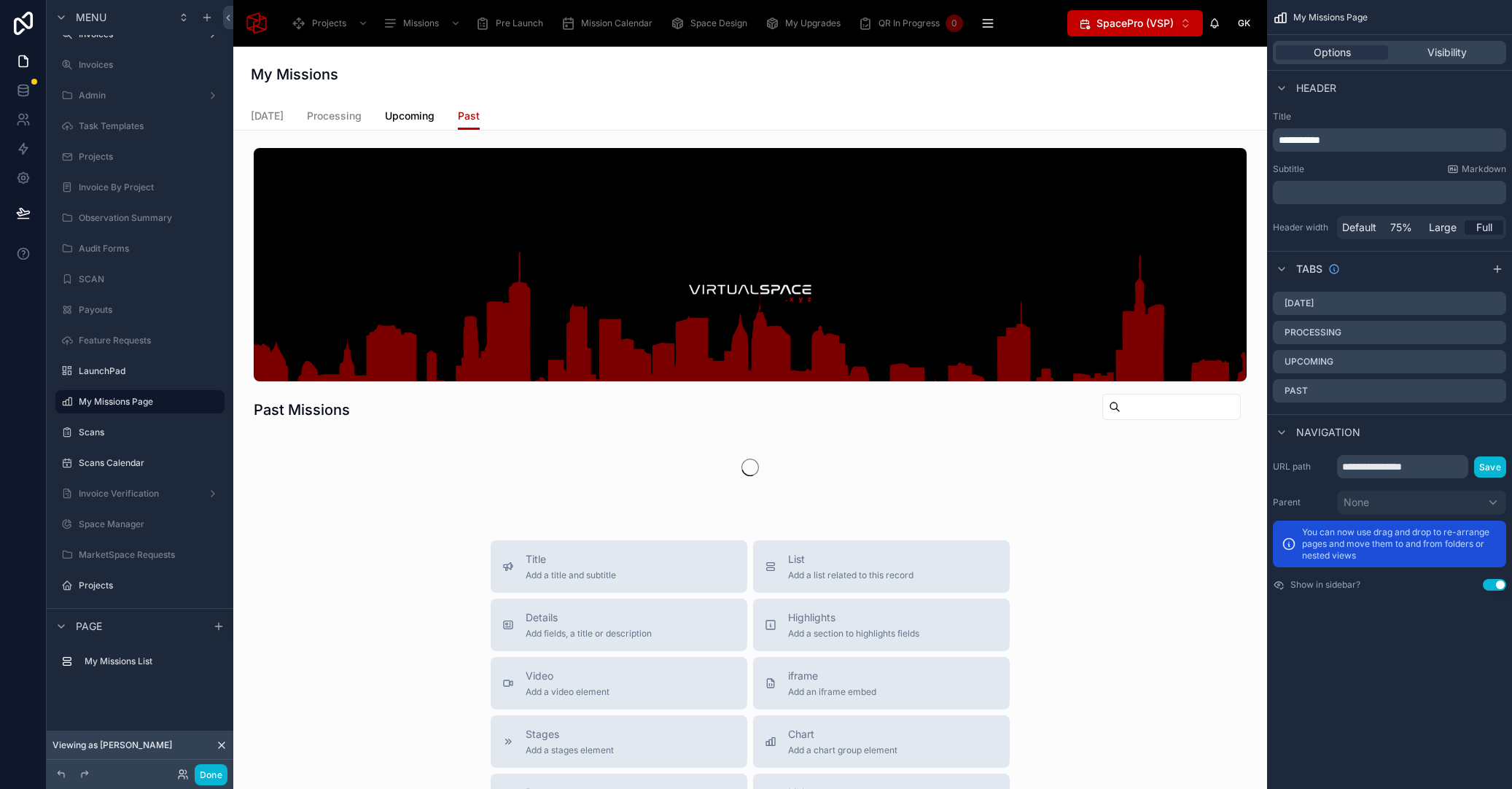
click at [398, 119] on span "Upcoming" at bounding box center [410, 116] width 50 height 14
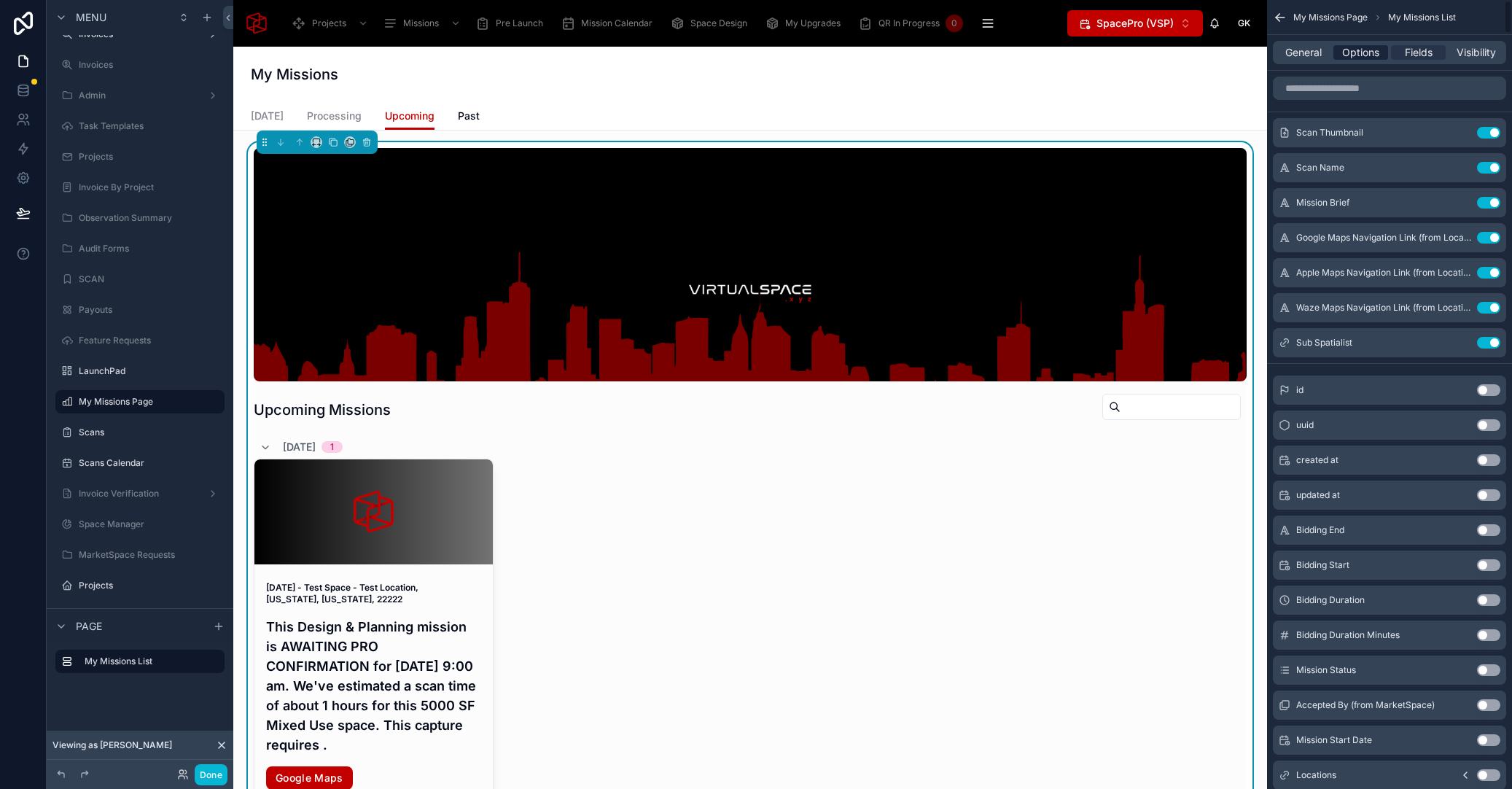
click at [1352, 58] on span "Options" at bounding box center [1360, 52] width 37 height 14
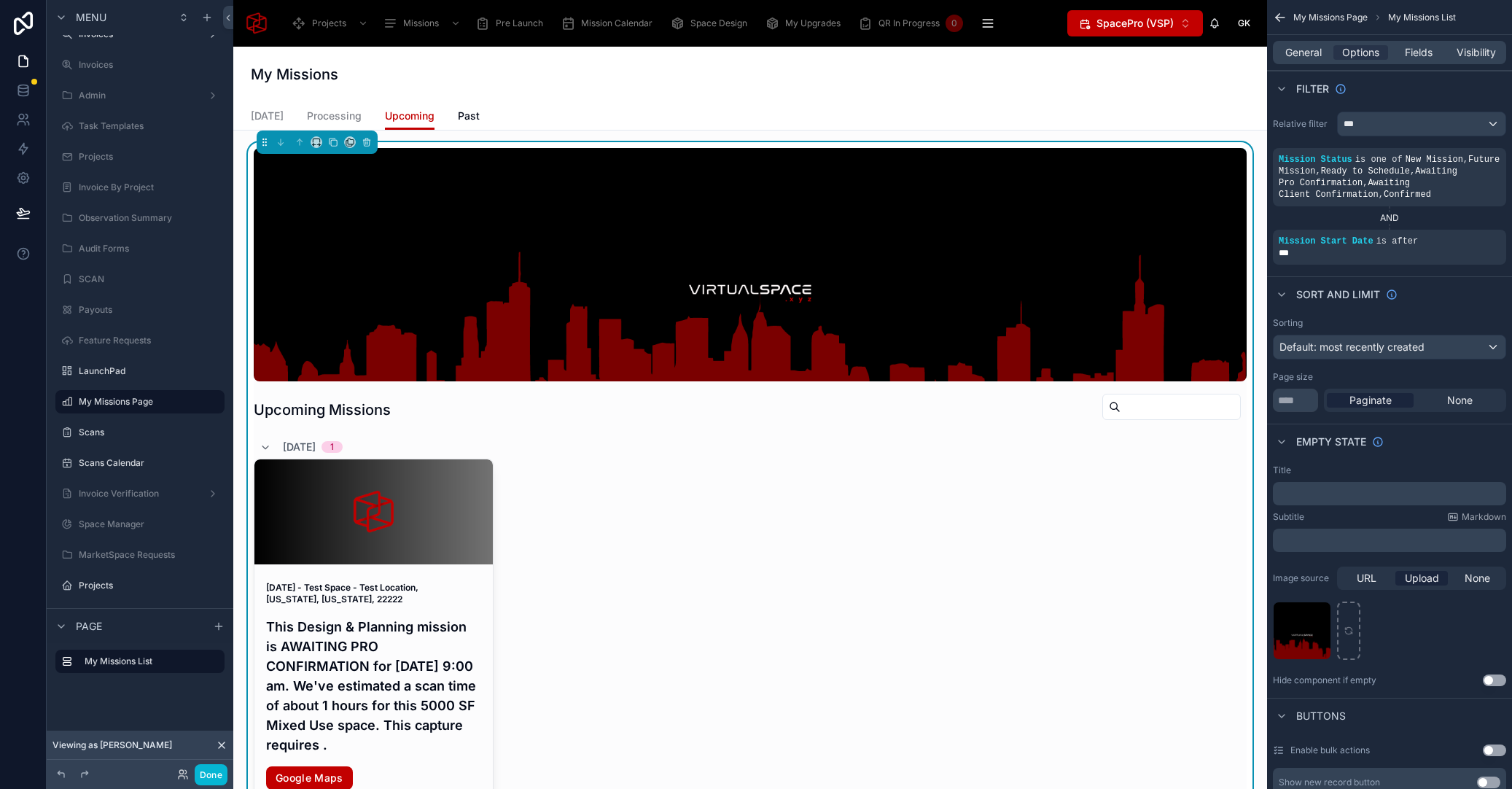
click at [617, 96] on div "My Missions" at bounding box center [750, 74] width 999 height 56
